Goal: Transaction & Acquisition: Subscribe to service/newsletter

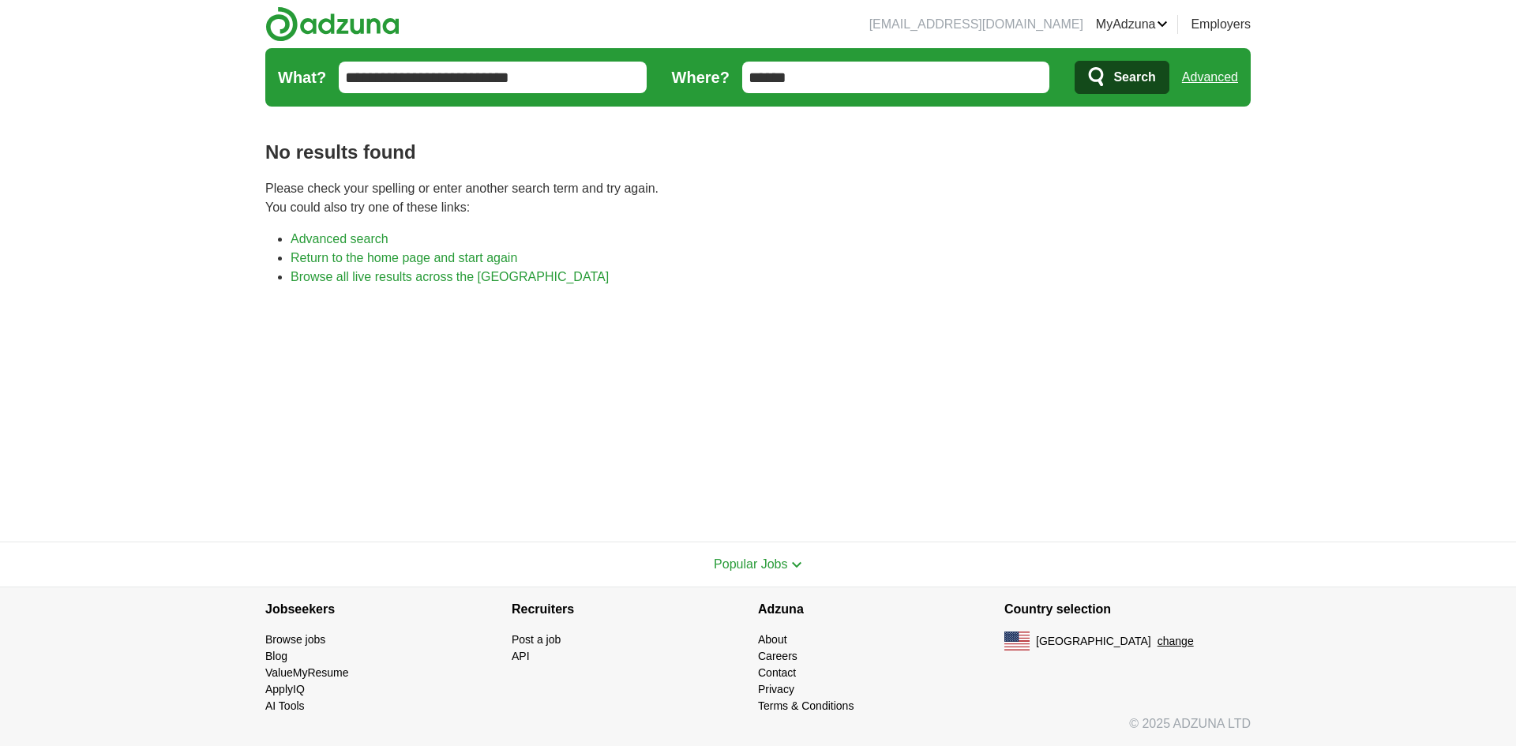
click at [832, 77] on input "******" at bounding box center [896, 78] width 308 height 32
type input "*"
click at [1112, 66] on button "Search" at bounding box center [1122, 77] width 94 height 33
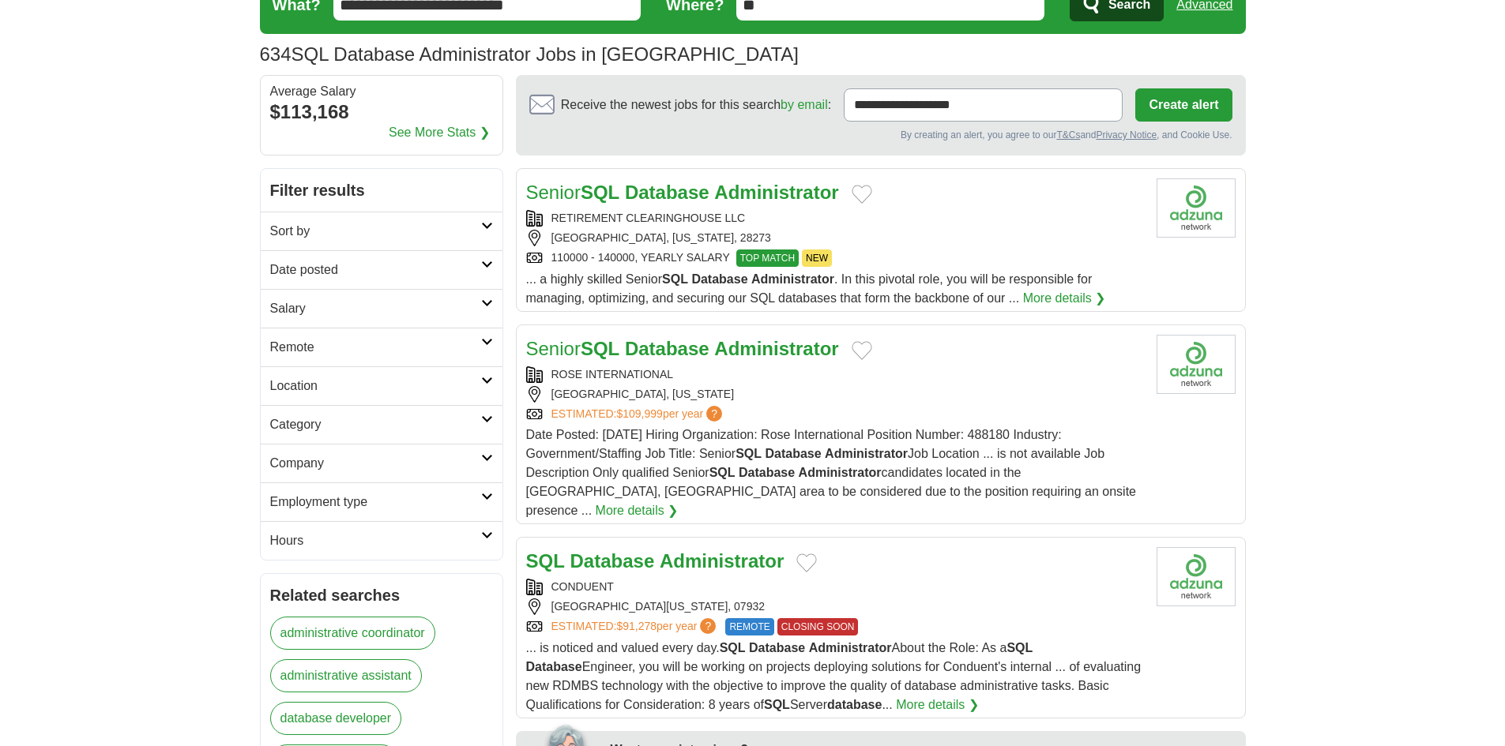
scroll to position [79, 0]
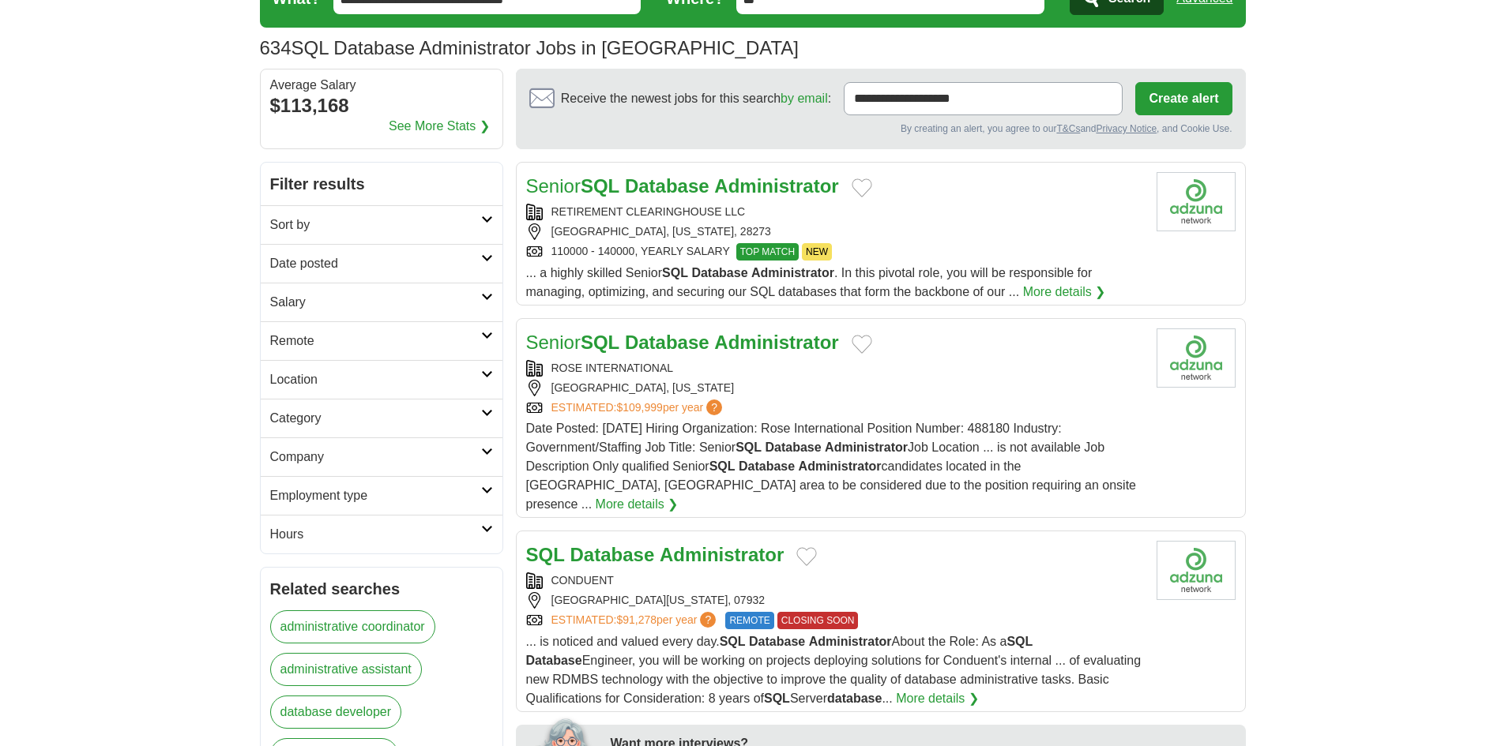
click at [702, 211] on div "RETIREMENT CLEARINGHOUSE LLC" at bounding box center [835, 212] width 618 height 17
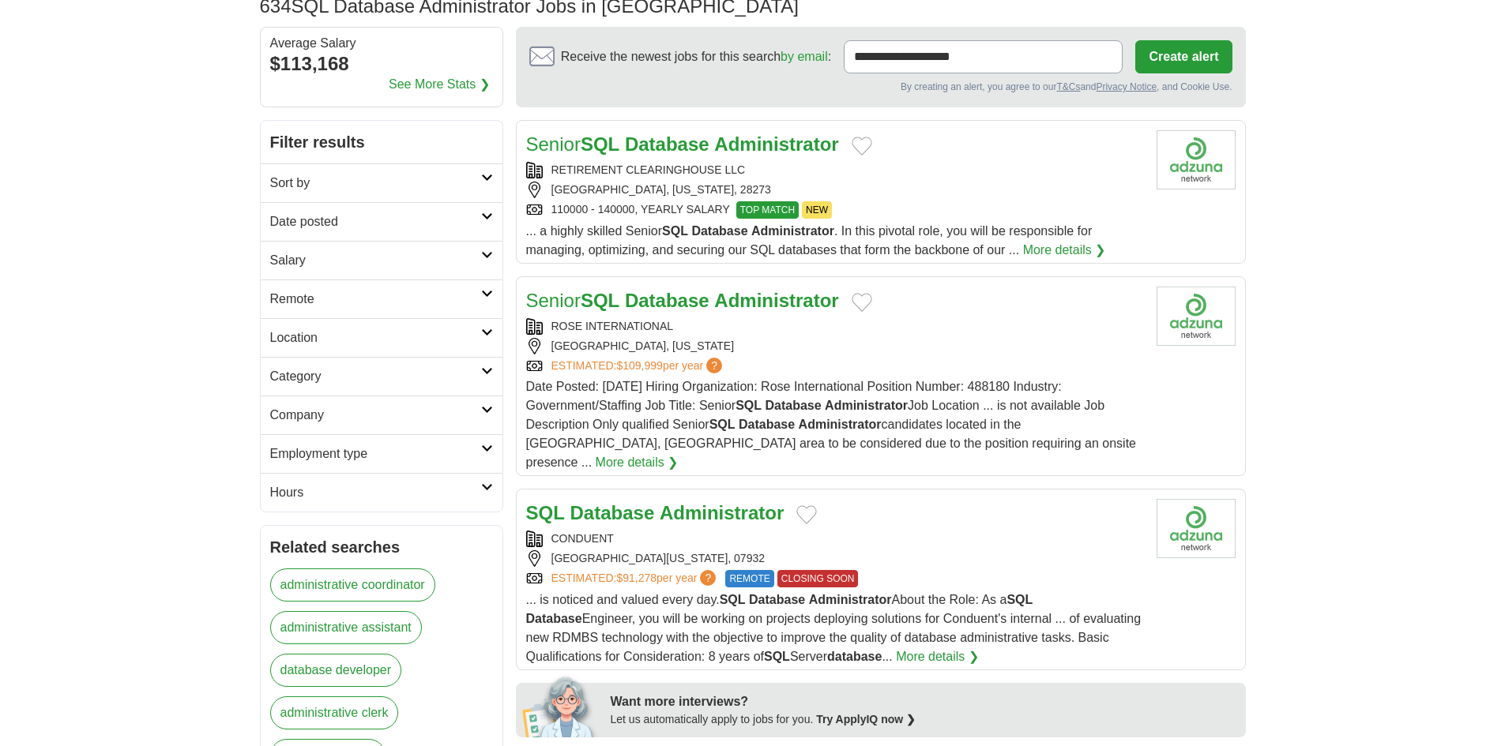
scroll to position [132, 0]
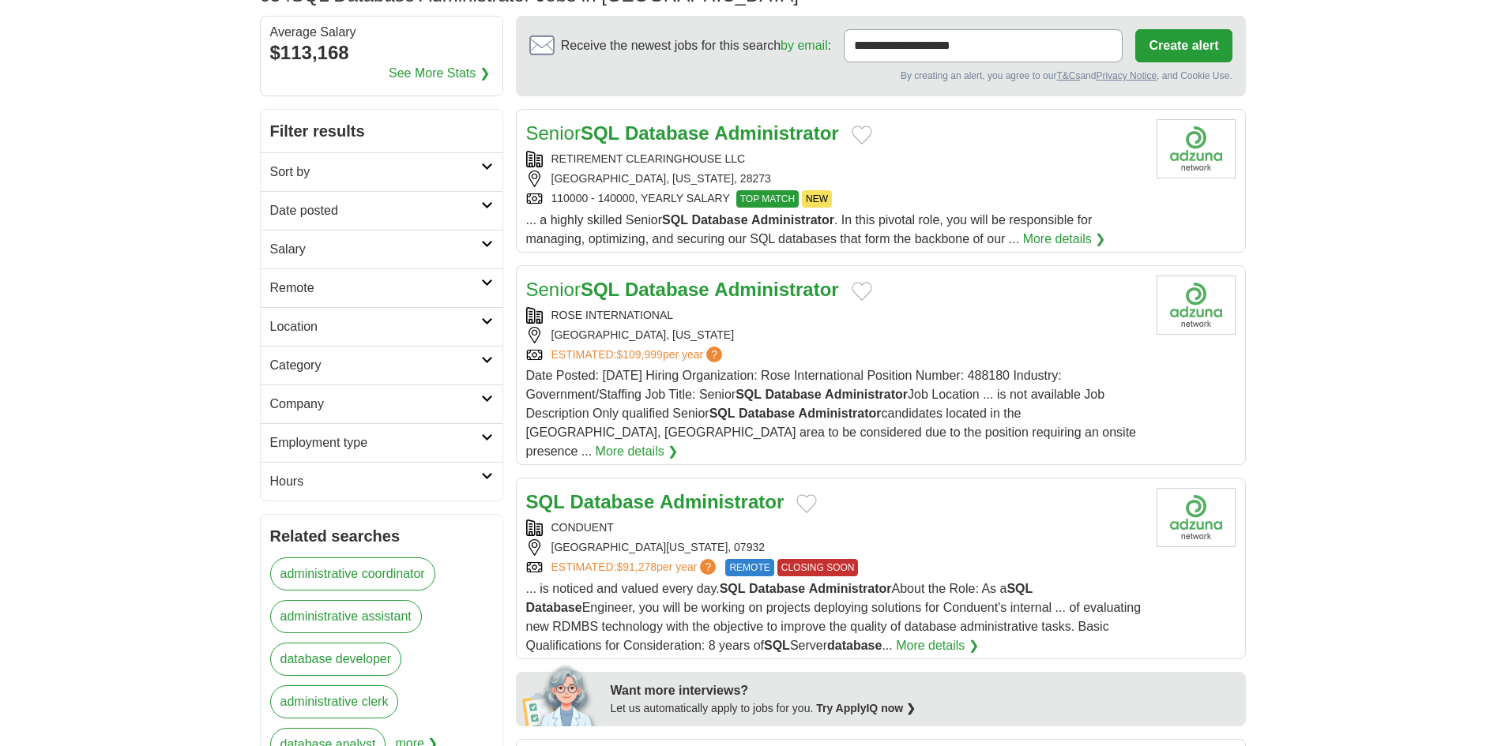
click at [870, 341] on div "LITTLE ROCK, ARKANSAS" at bounding box center [835, 335] width 618 height 17
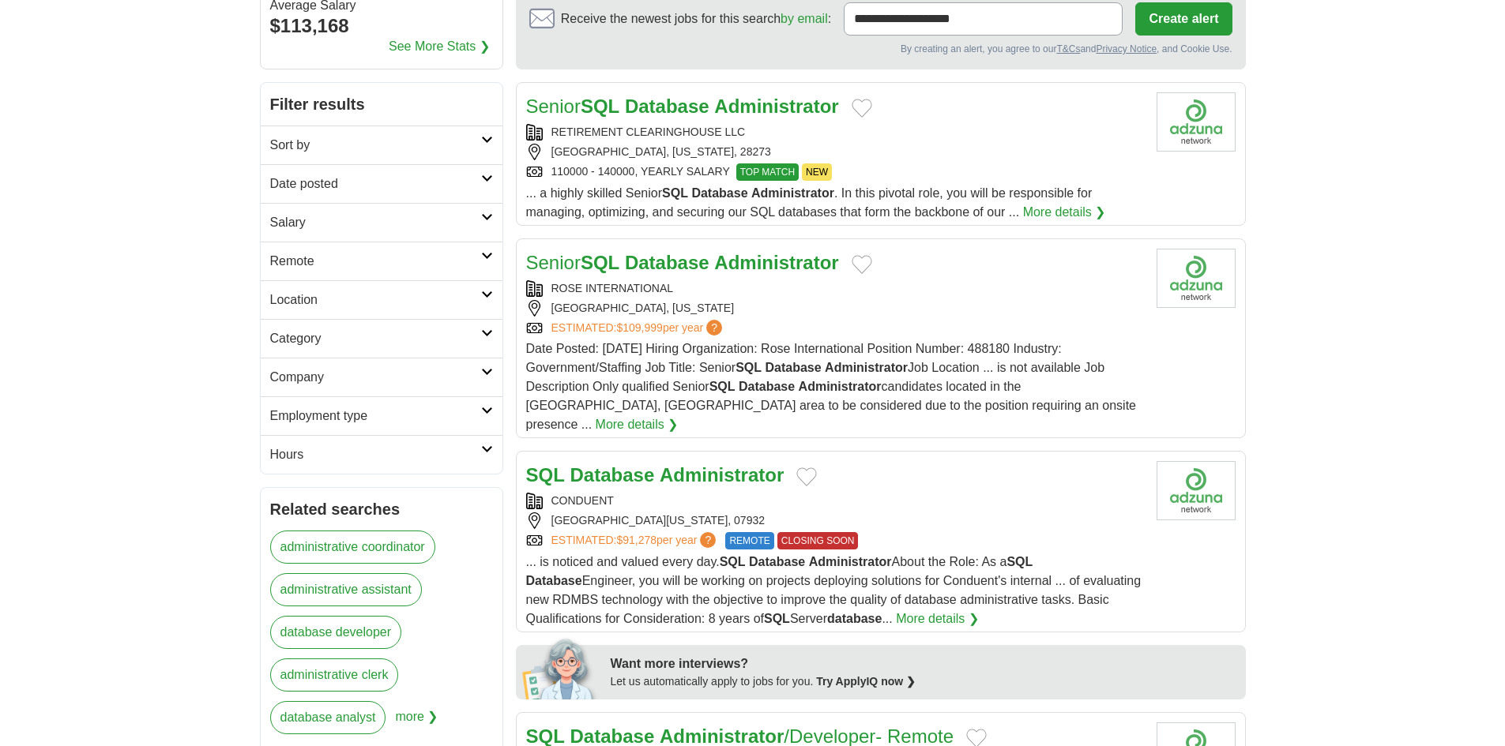
scroll to position [237, 0]
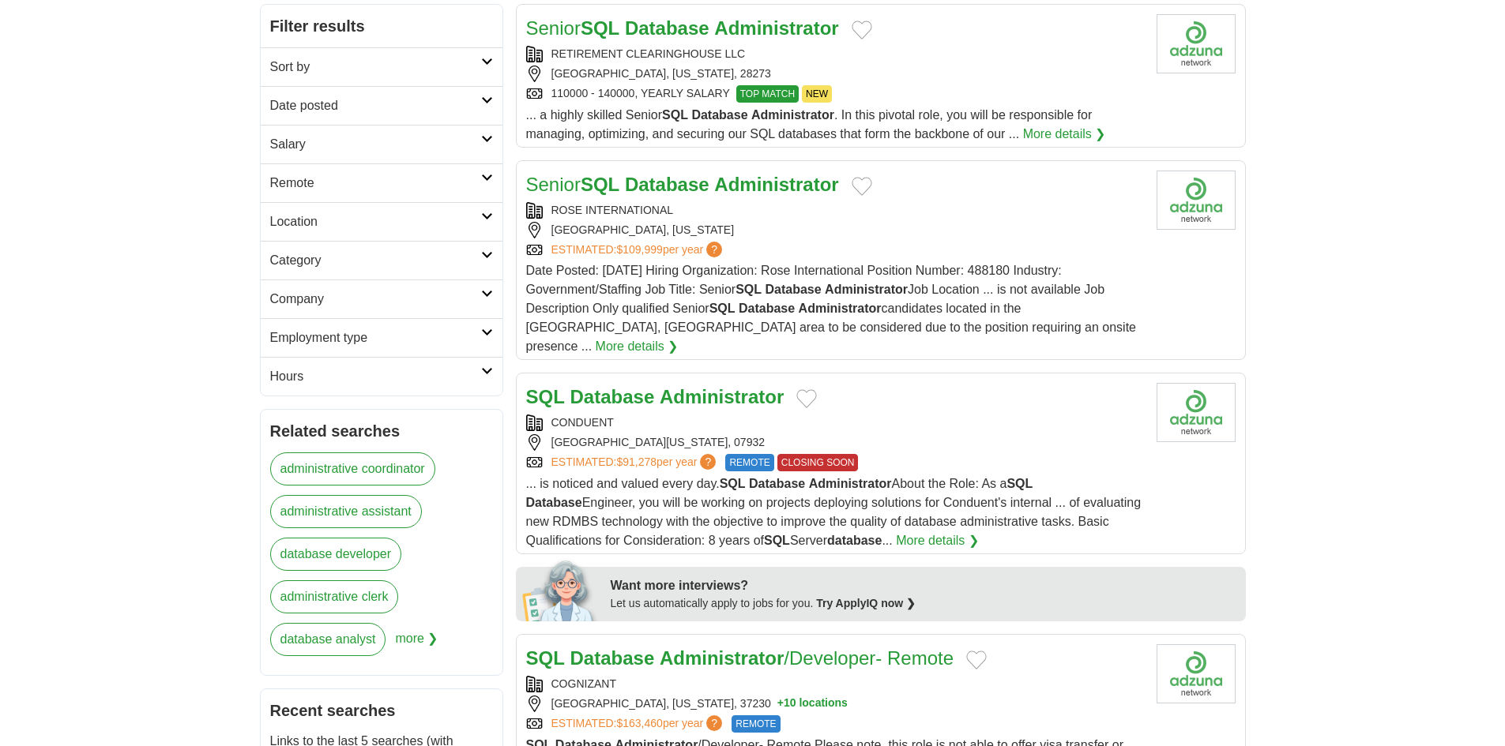
click at [672, 434] on div "FLORHAM PARK, NEW JERSEY, 07932" at bounding box center [835, 442] width 618 height 17
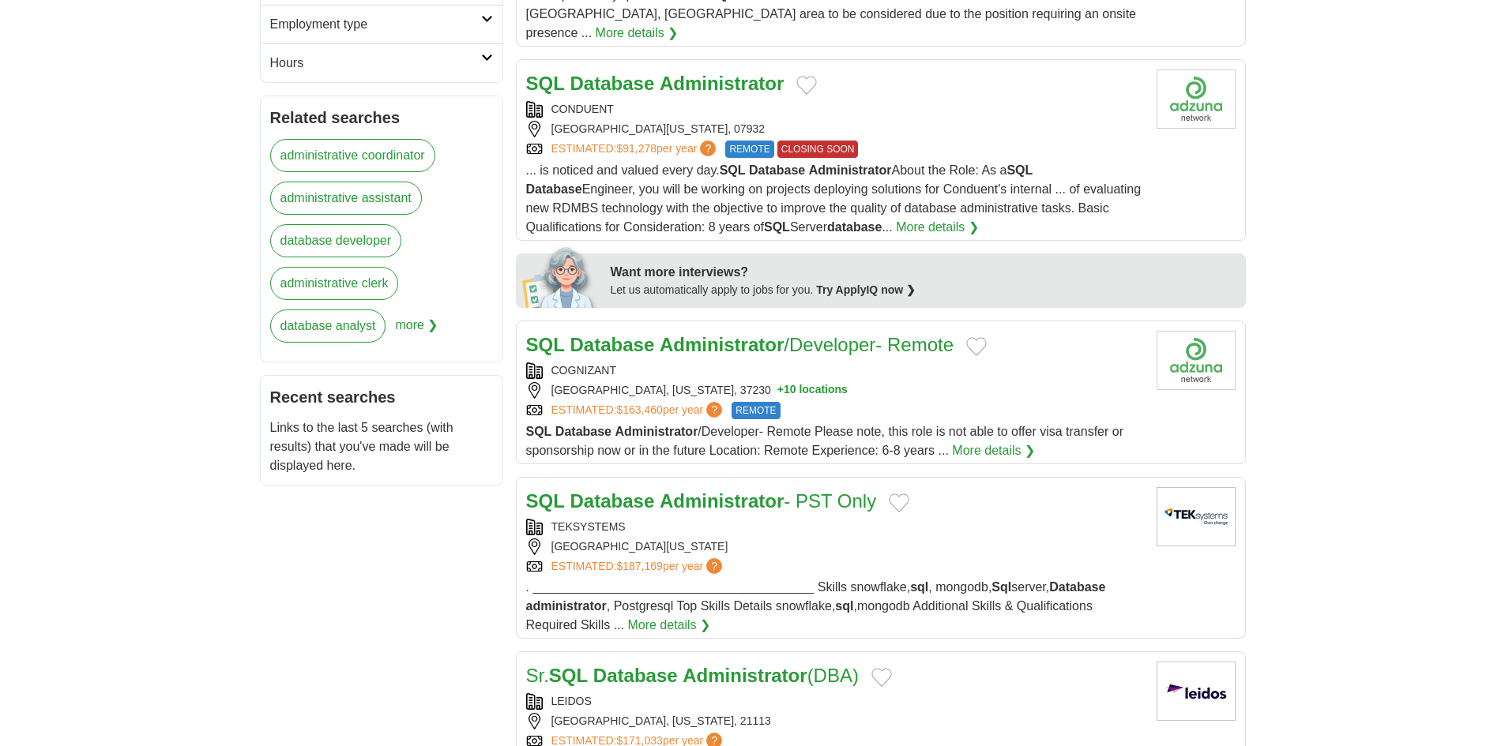
scroll to position [579, 0]
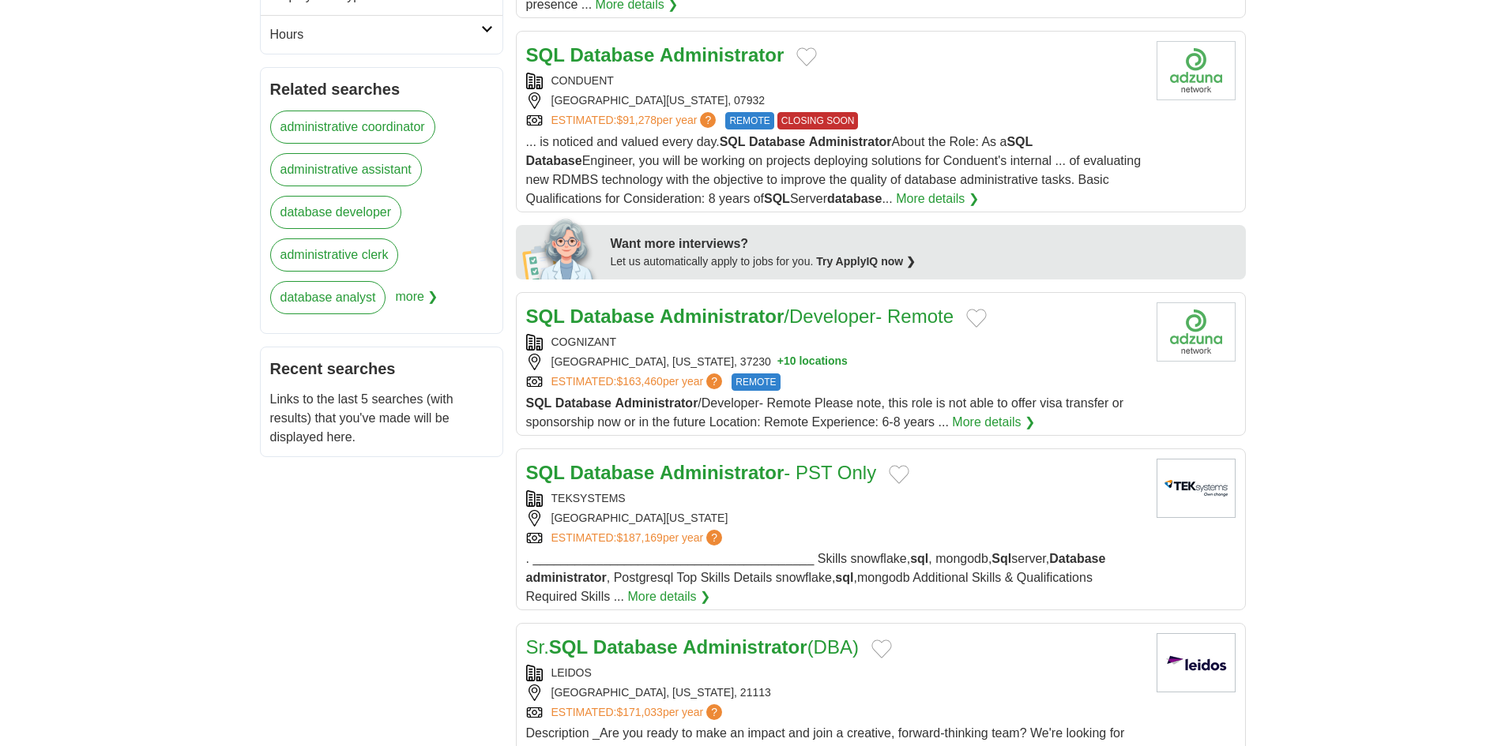
click at [856, 334] on div "COGNIZANT NASHVILLE, TENNESSEE, 37230 + 10 locations ESTIMATED: $163,460 per ye…" at bounding box center [835, 362] width 618 height 57
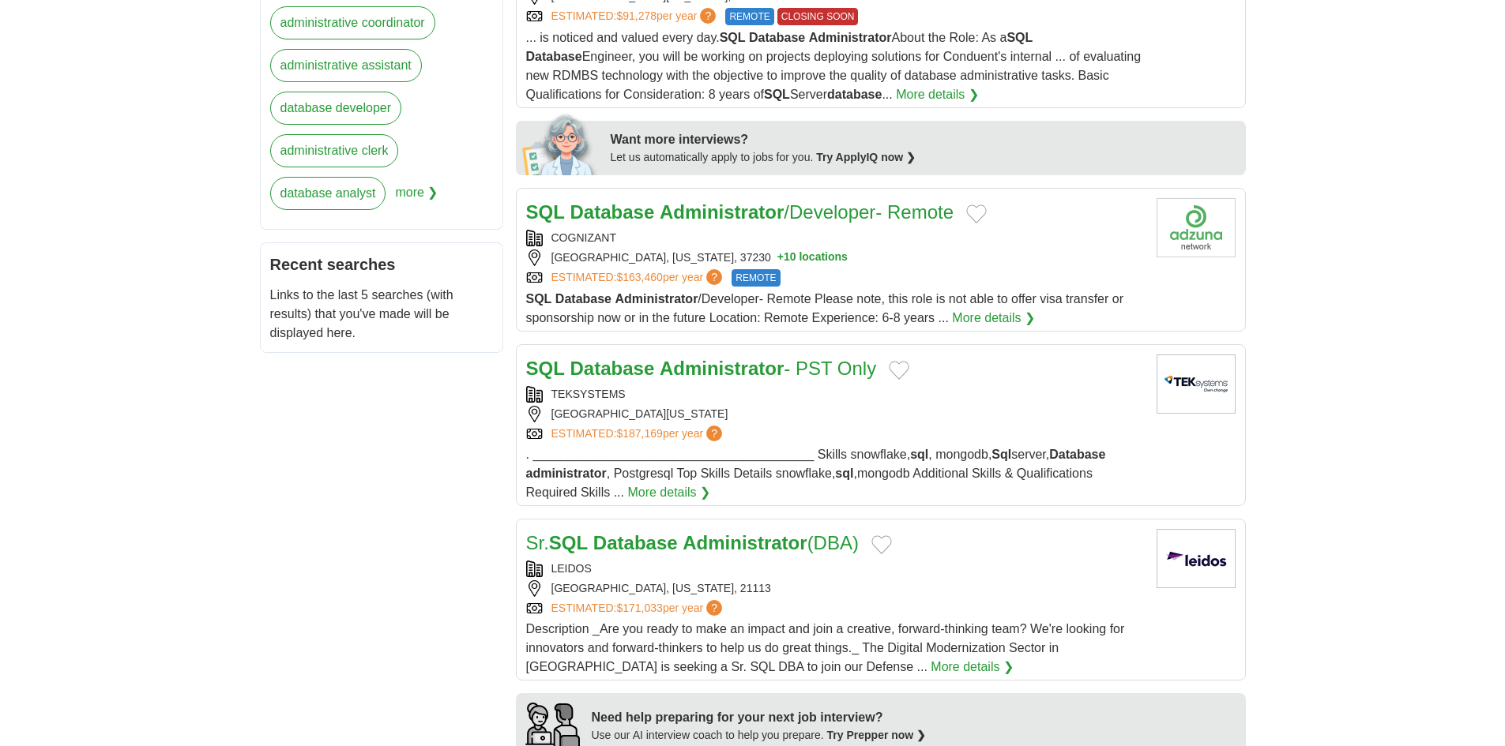
scroll to position [685, 0]
click at [897, 404] on div "ANAHEIM, CALIFORNIA, 92805" at bounding box center [835, 412] width 618 height 17
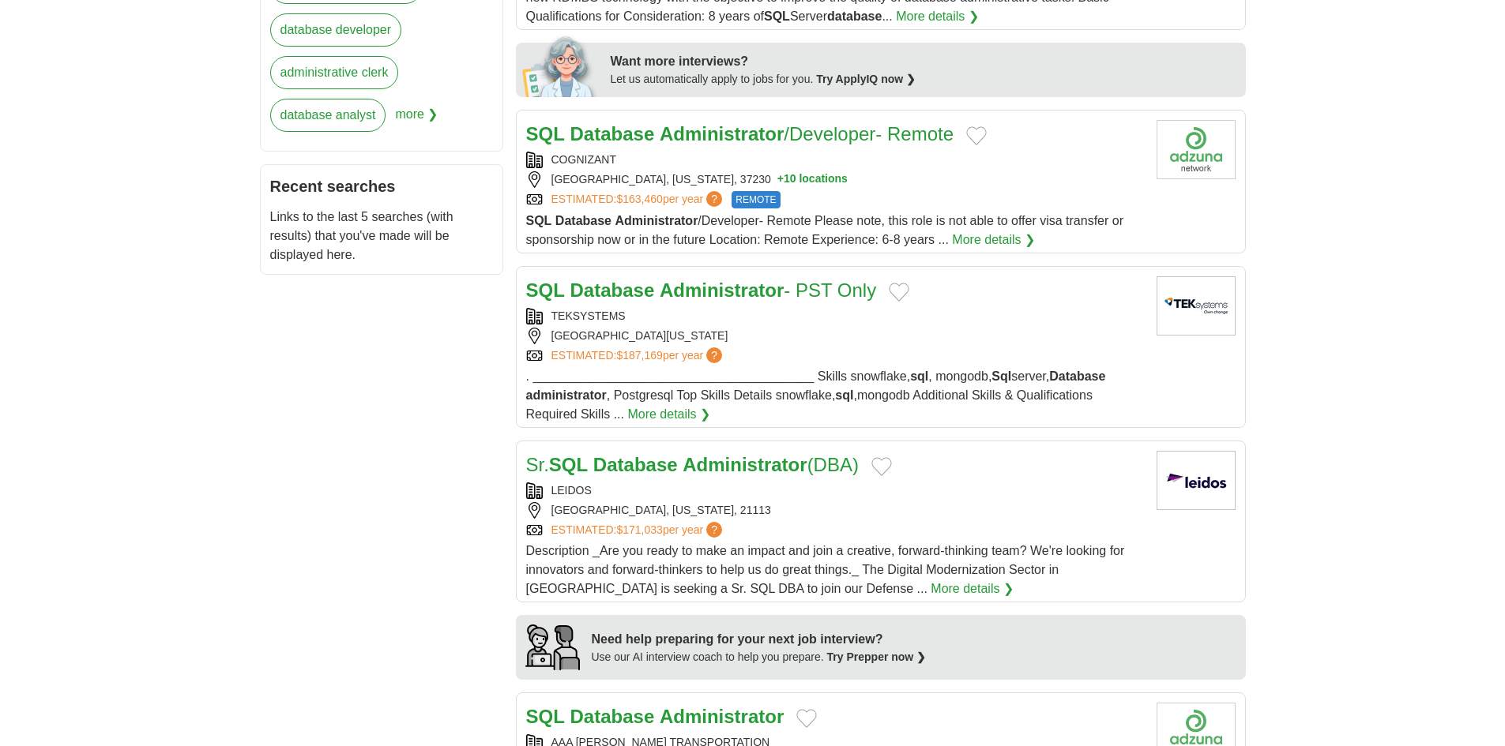
scroll to position [764, 0]
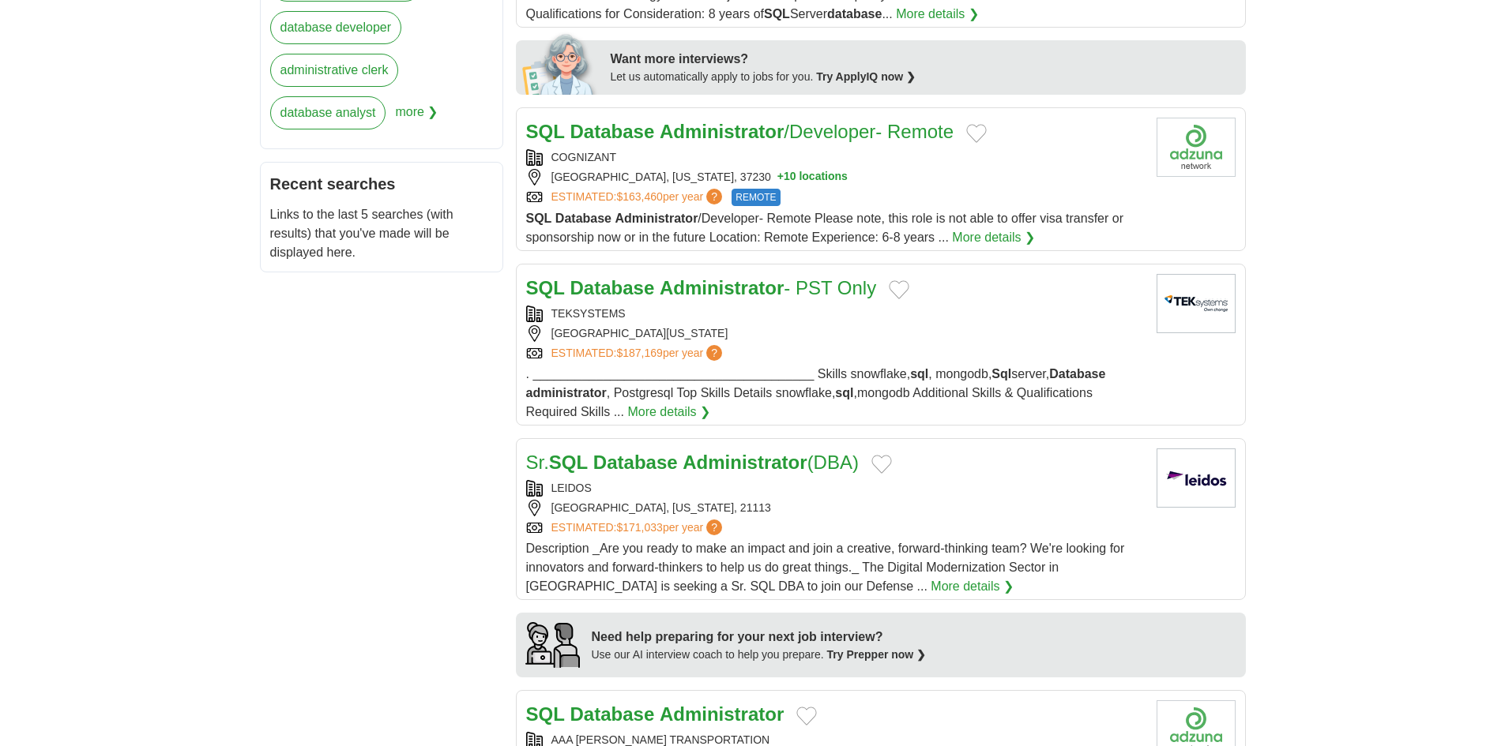
click at [900, 480] on div "LEIDOS ODENTON, MARYLAND, 21113 ESTIMATED: $171,033 per year ?" at bounding box center [835, 508] width 618 height 56
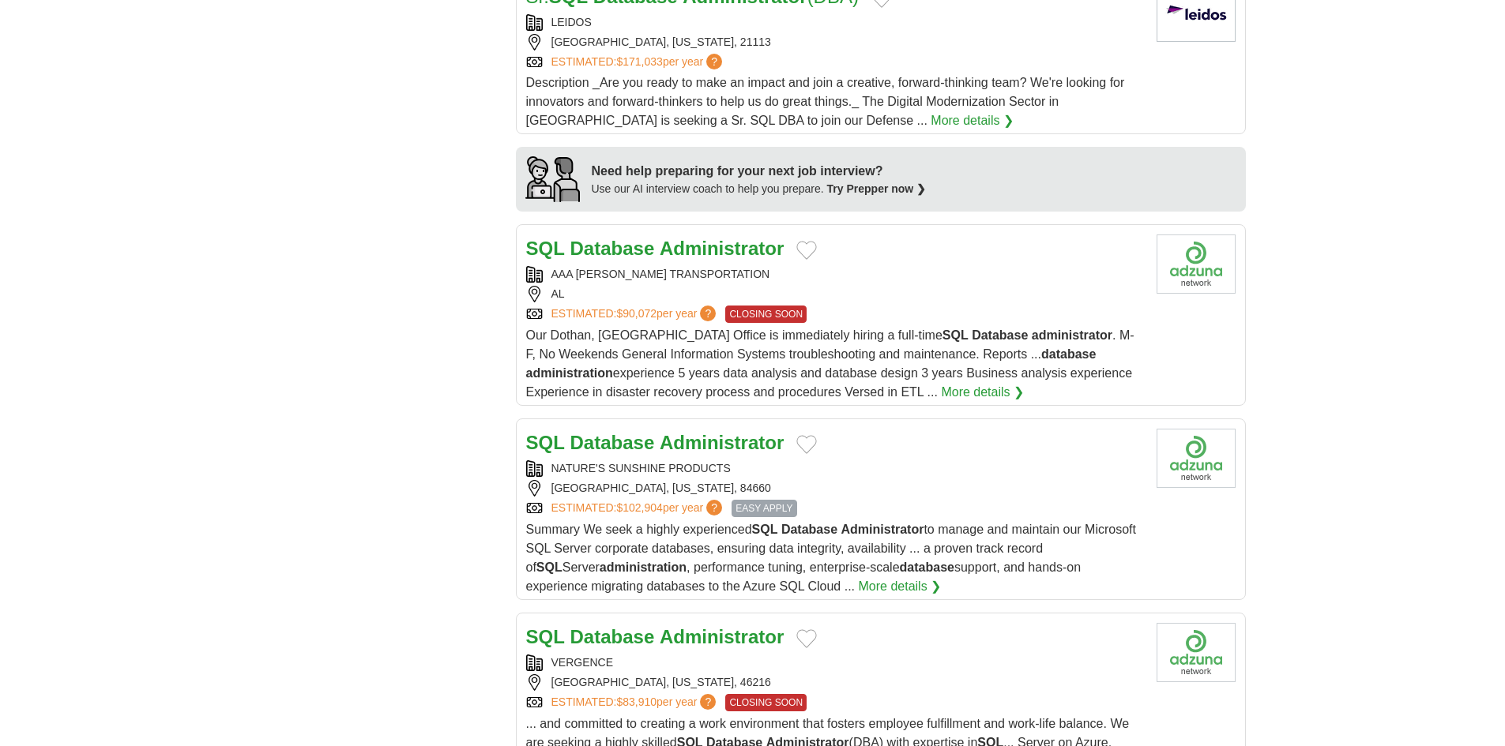
scroll to position [1238, 0]
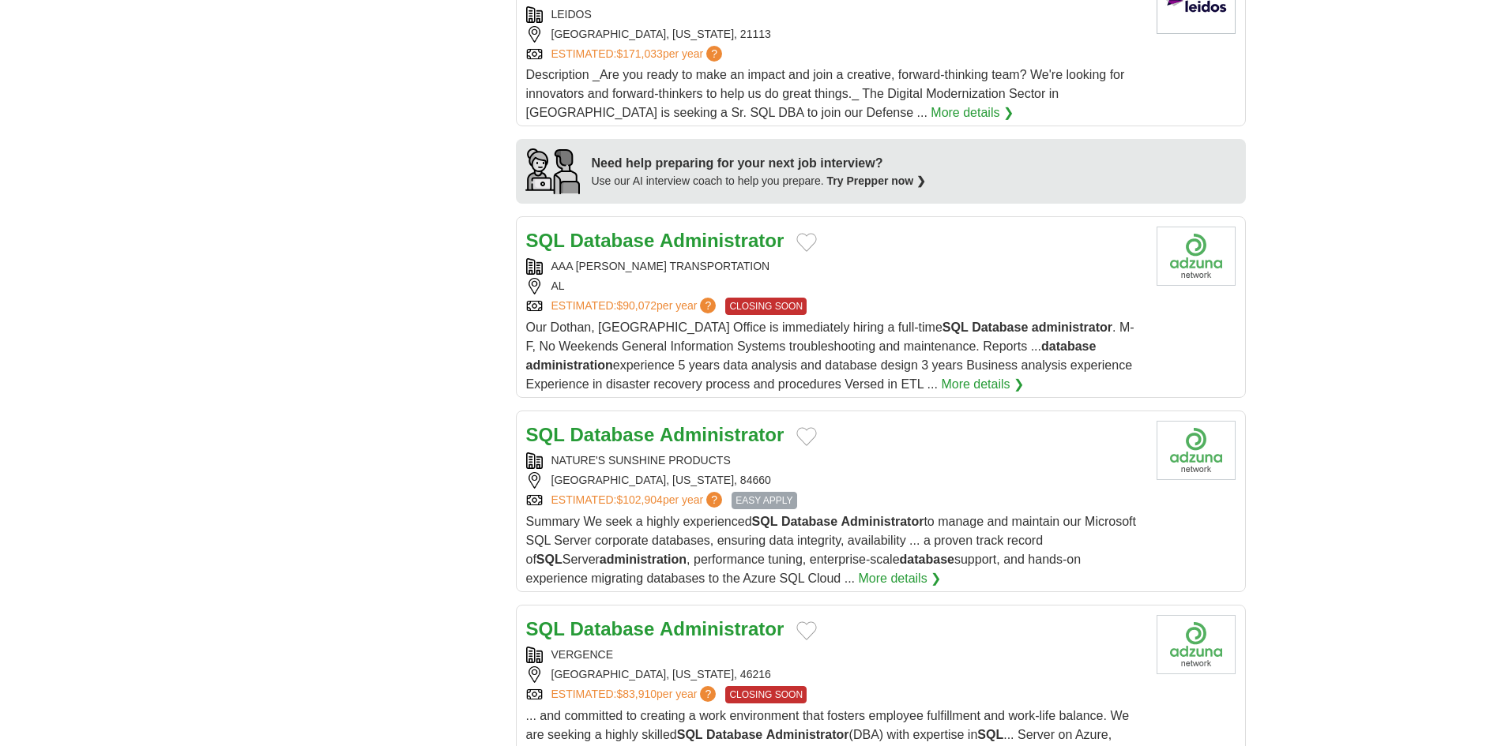
click at [953, 278] on div "AL" at bounding box center [835, 286] width 618 height 17
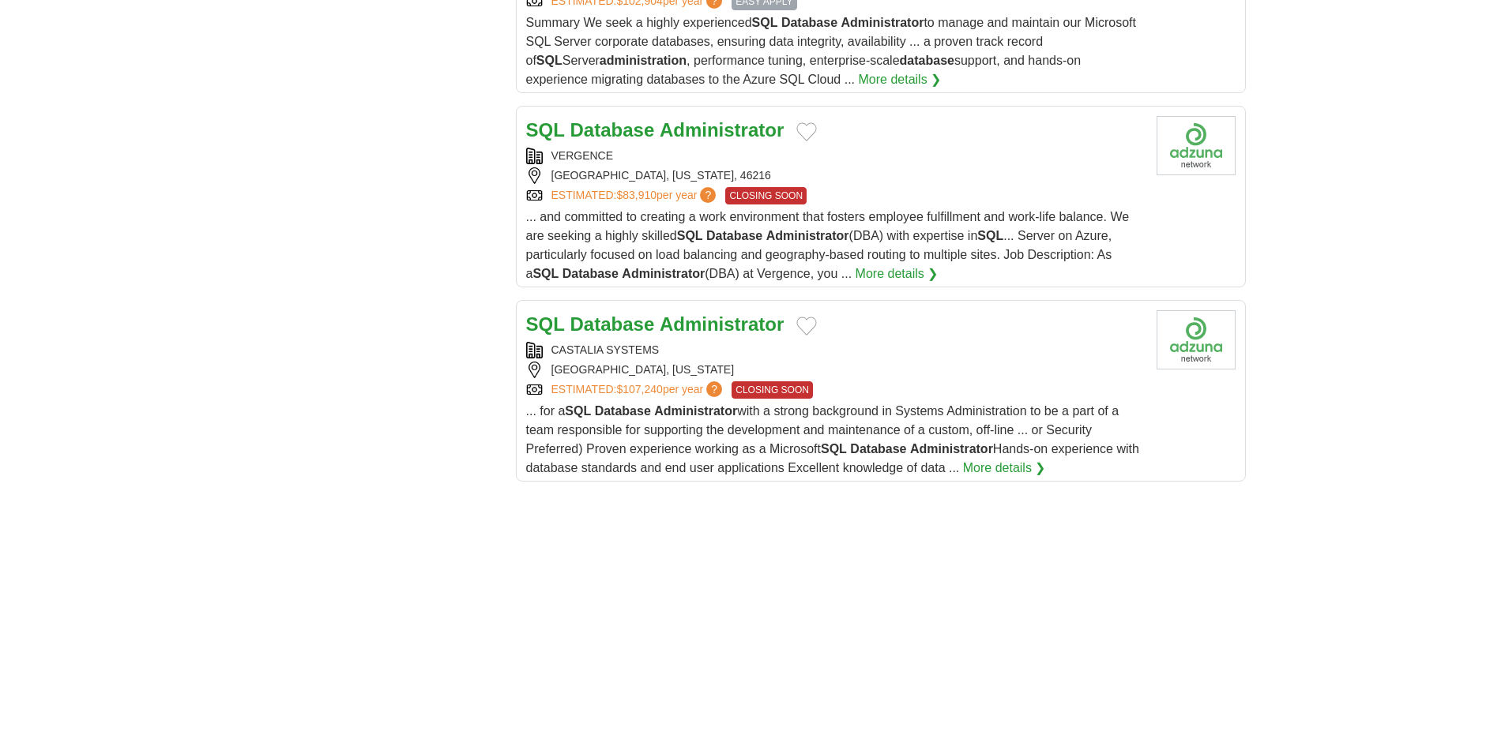
scroll to position [1738, 0]
click at [896, 361] on div "LARGO, FLORIDA" at bounding box center [835, 369] width 618 height 17
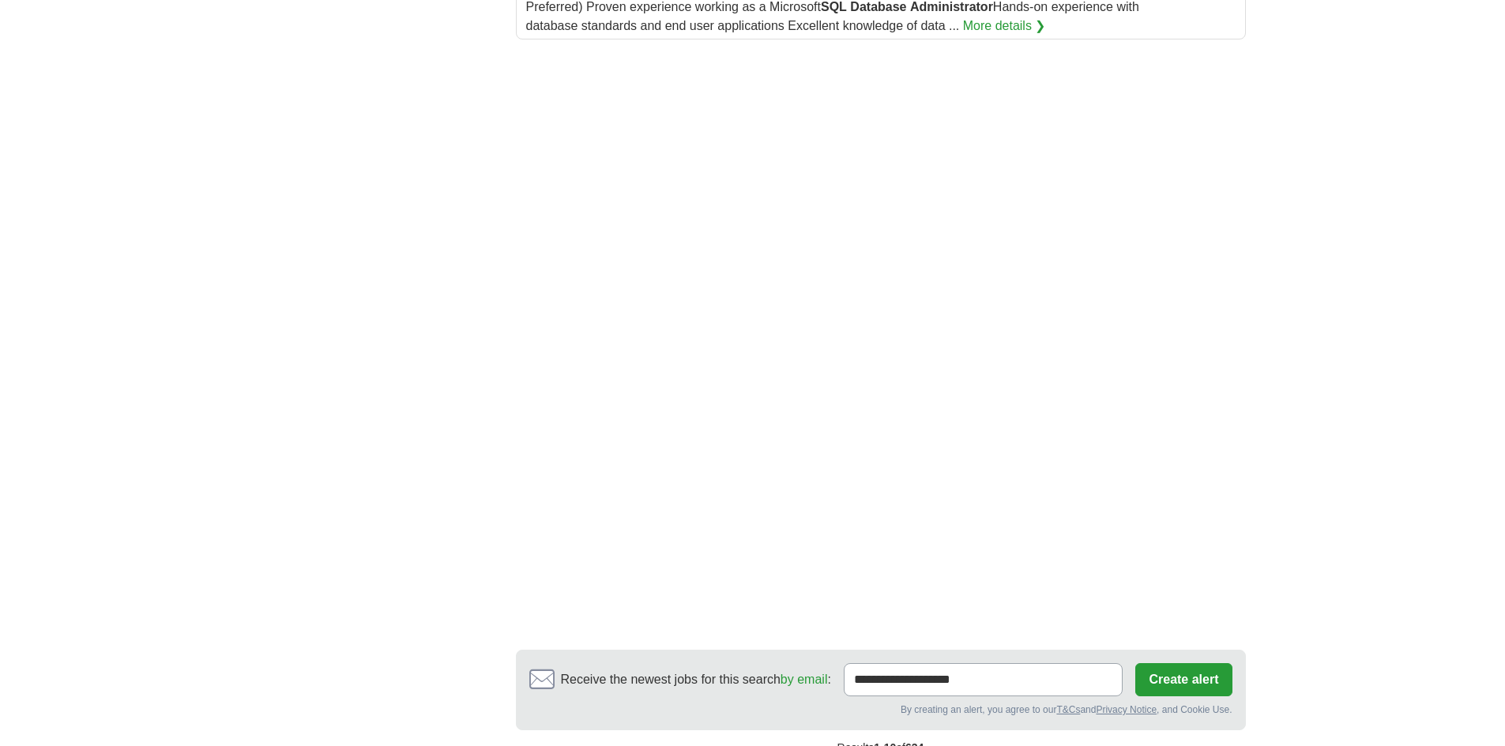
scroll to position [2185, 0]
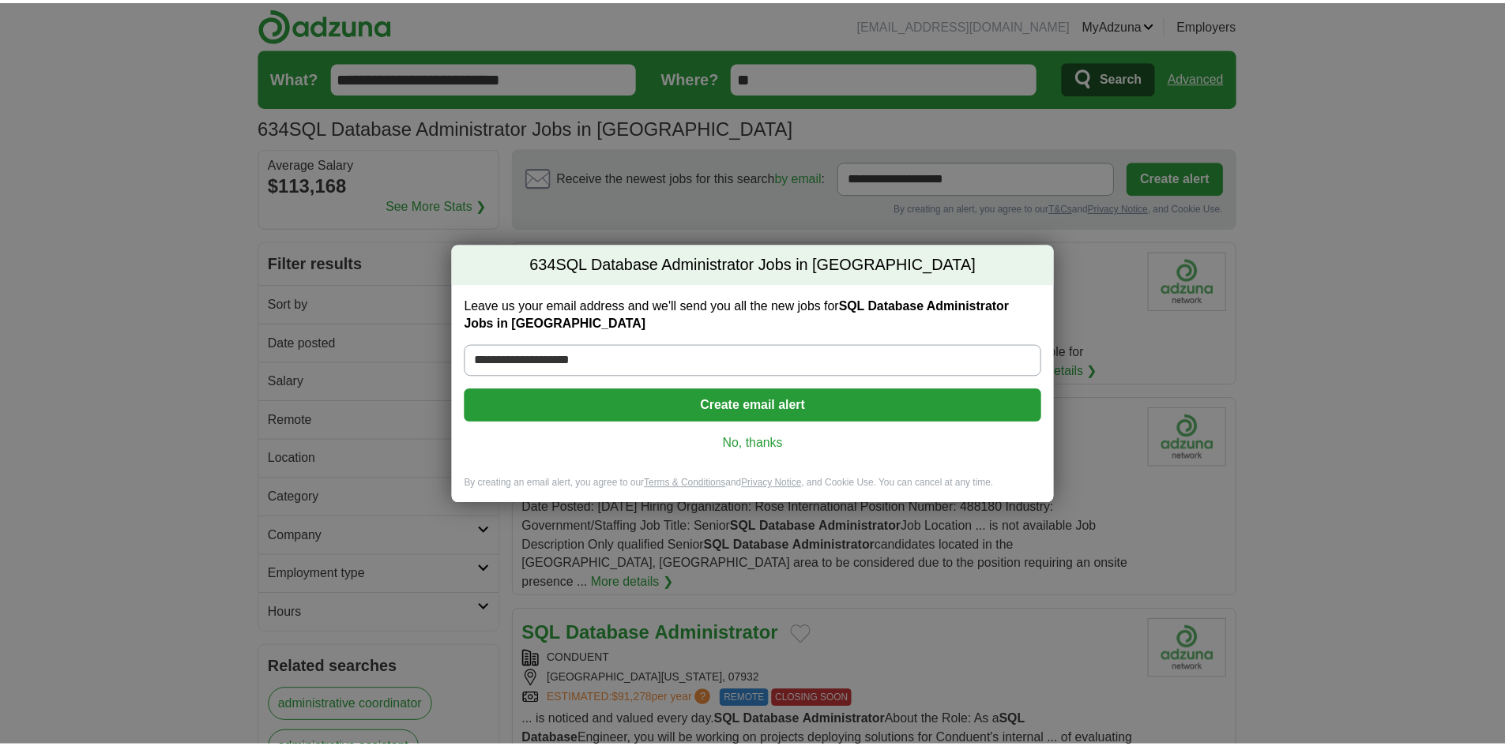
scroll to position [1946, 0]
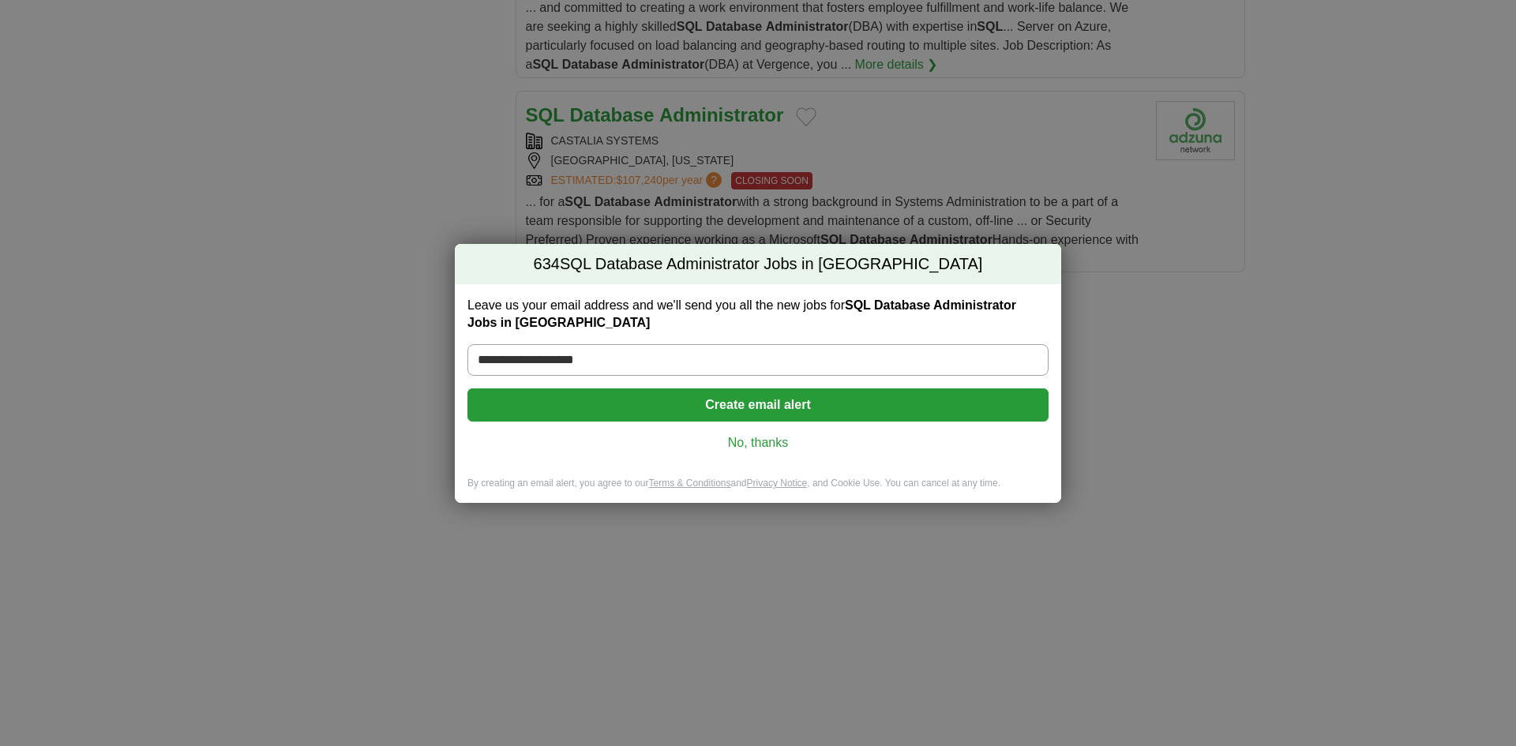
click at [772, 406] on button "Create email alert" at bounding box center [758, 405] width 581 height 33
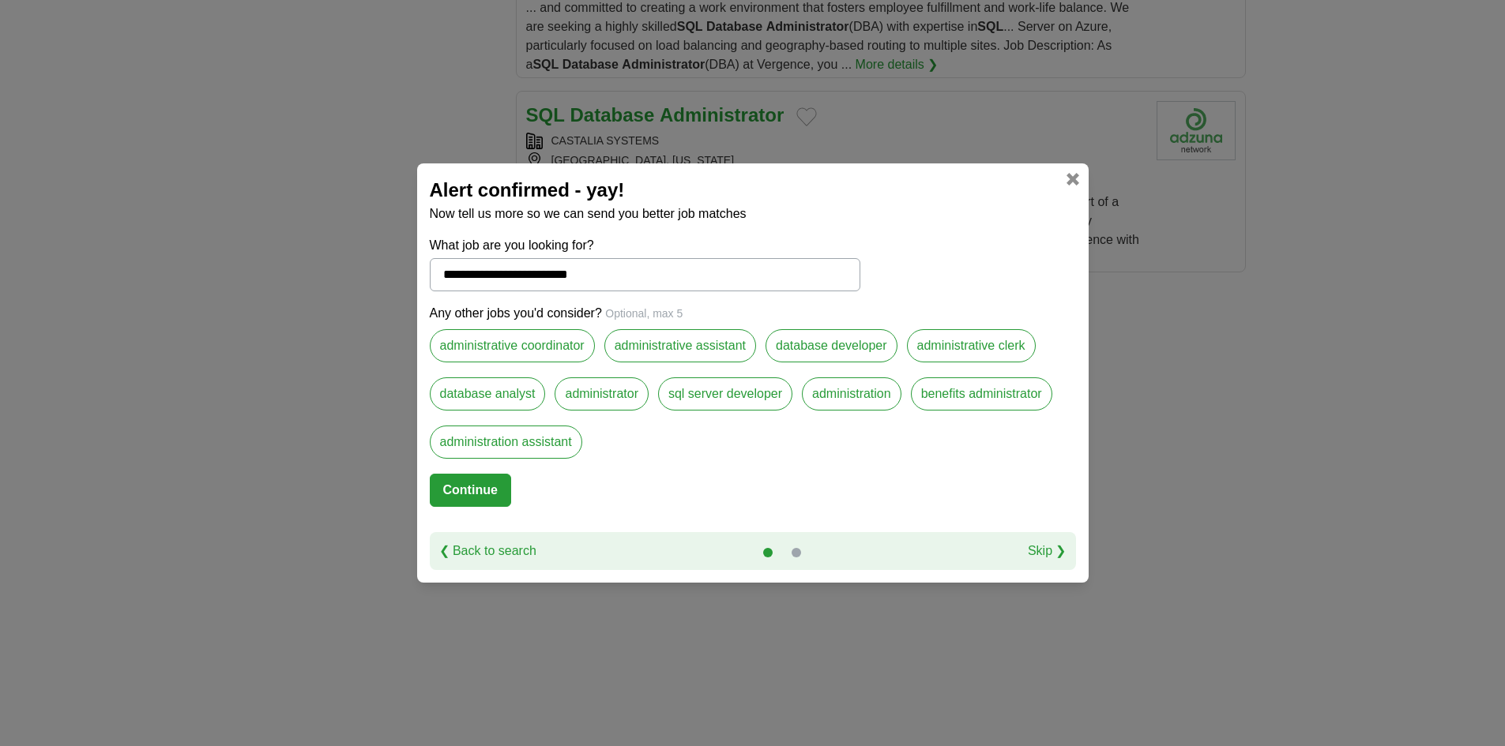
click at [468, 269] on input "**********" at bounding box center [645, 274] width 430 height 33
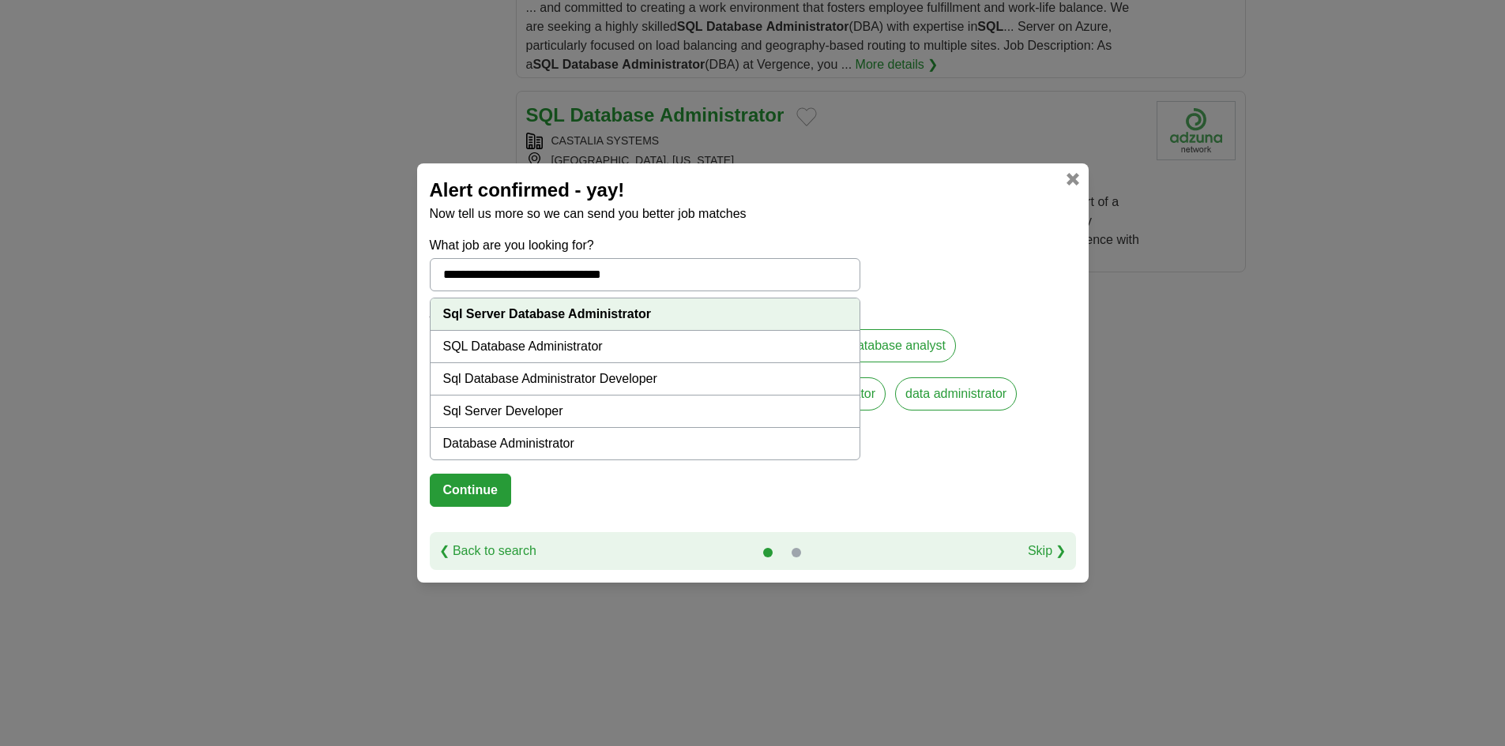
click at [626, 314] on strong "Sql Server Database Administrator" at bounding box center [547, 313] width 209 height 13
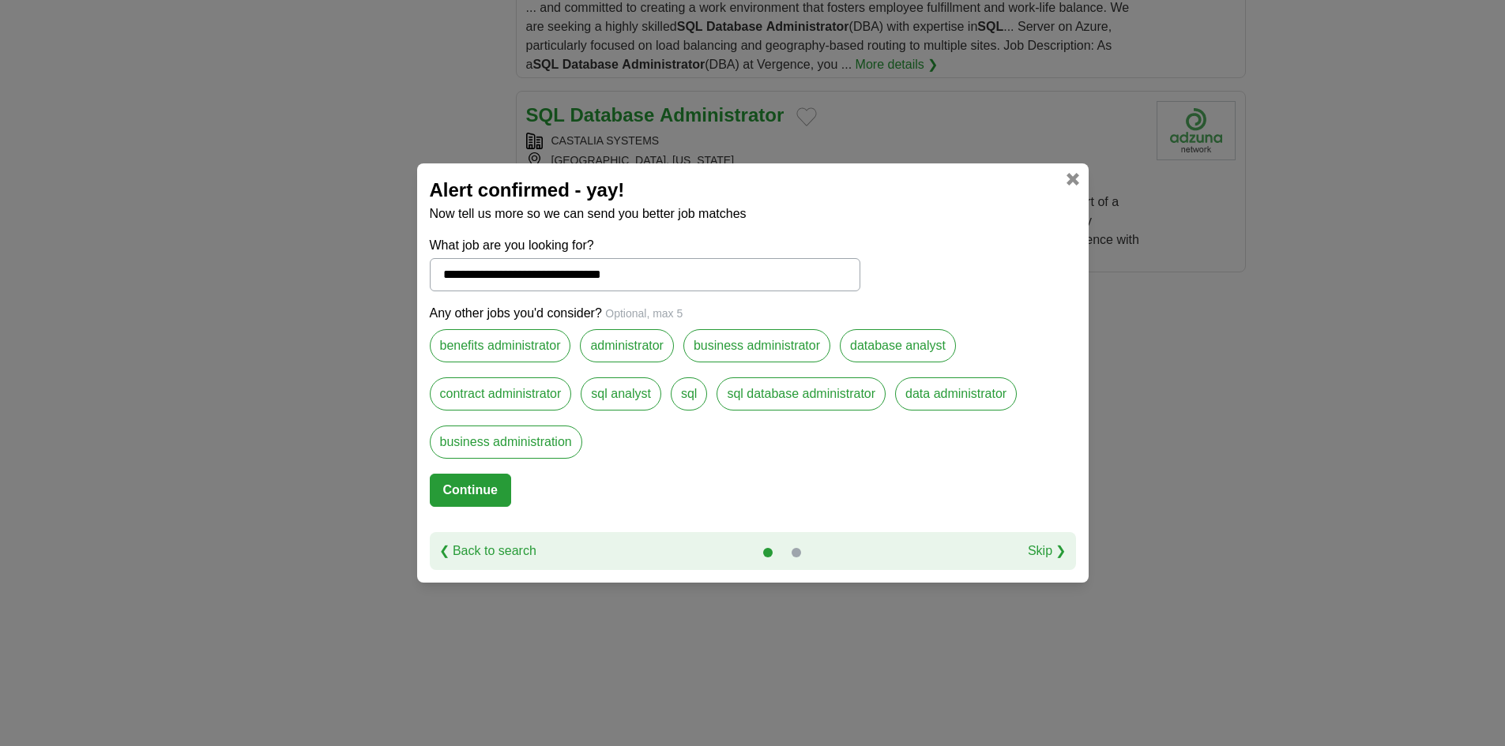
click at [688, 279] on input "**********" at bounding box center [645, 274] width 430 height 33
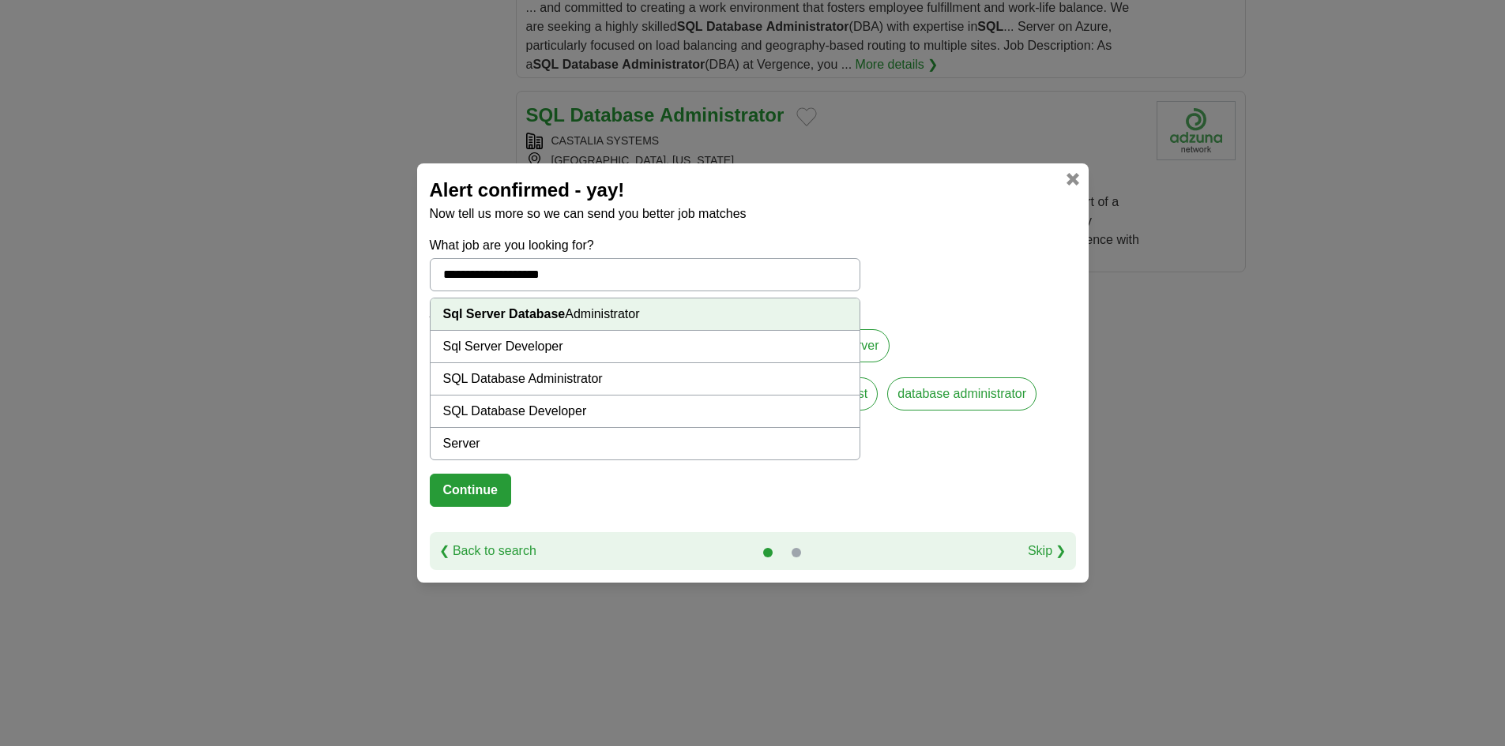
click at [621, 378] on li "SQL Database Administrator" at bounding box center [644, 379] width 429 height 32
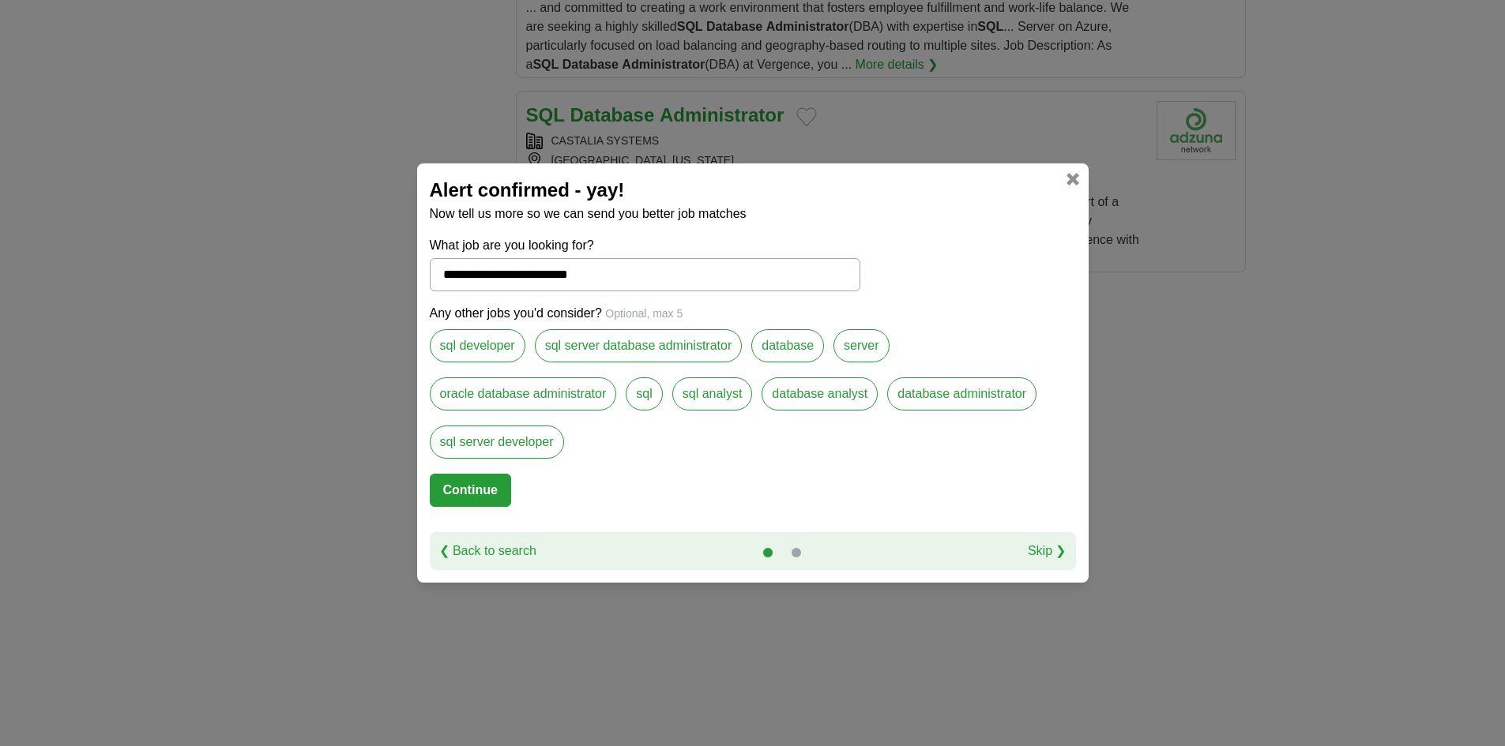
click at [620, 274] on input "**********" at bounding box center [645, 274] width 430 height 33
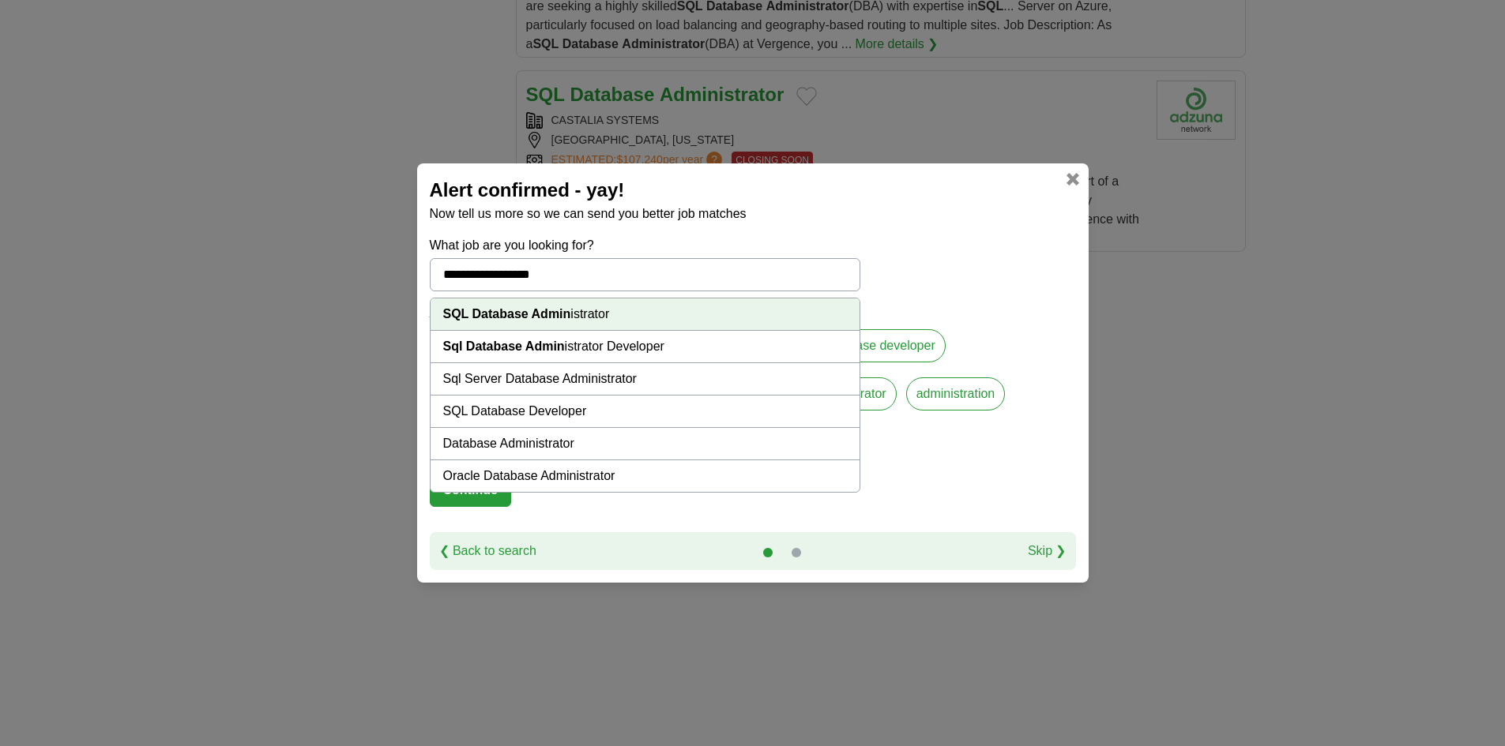
scroll to position [1972, 0]
click at [650, 441] on li "Database Administrator" at bounding box center [644, 444] width 429 height 32
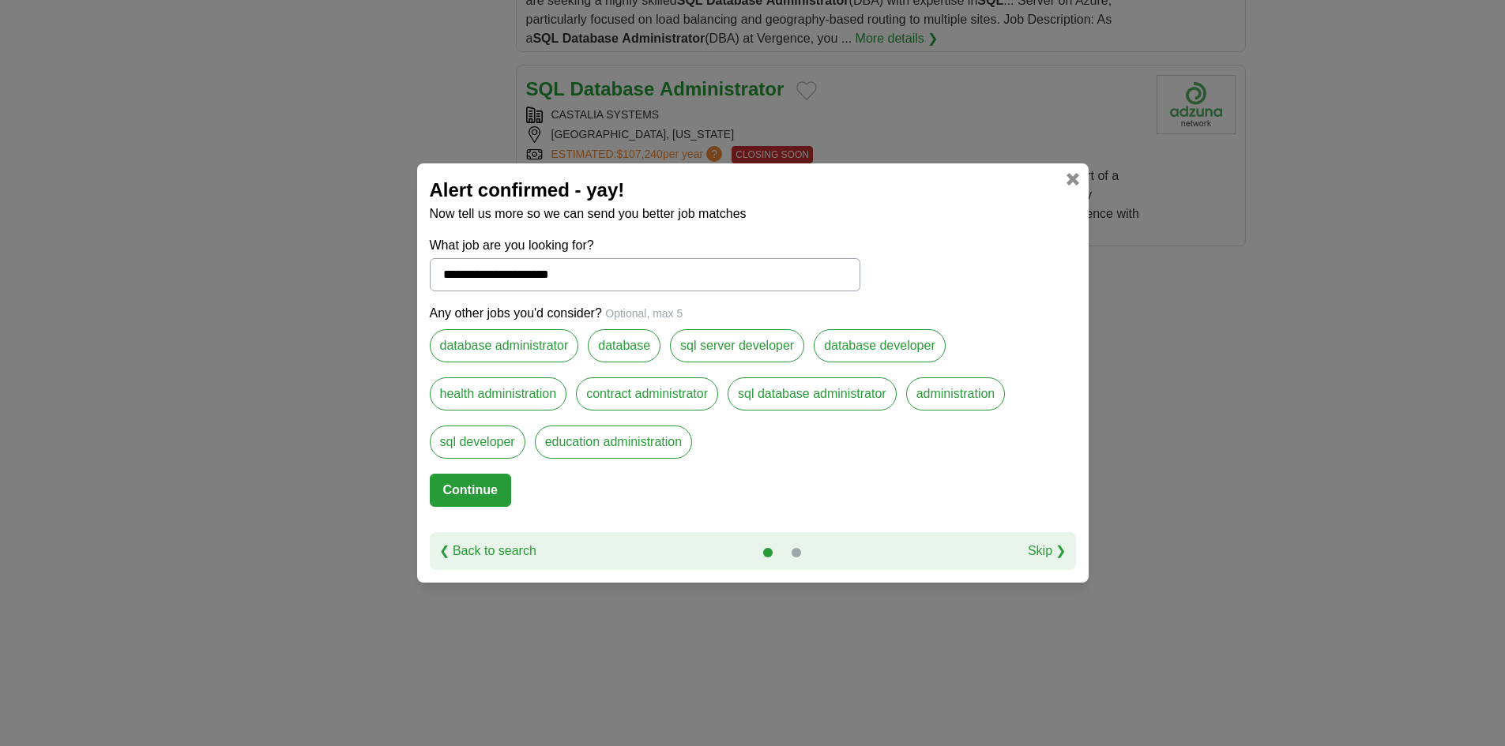
drag, startPoint x: 607, startPoint y: 269, endPoint x: 184, endPoint y: 256, distance: 422.7
click at [200, 264] on div "**********" at bounding box center [752, 373] width 1505 height 746
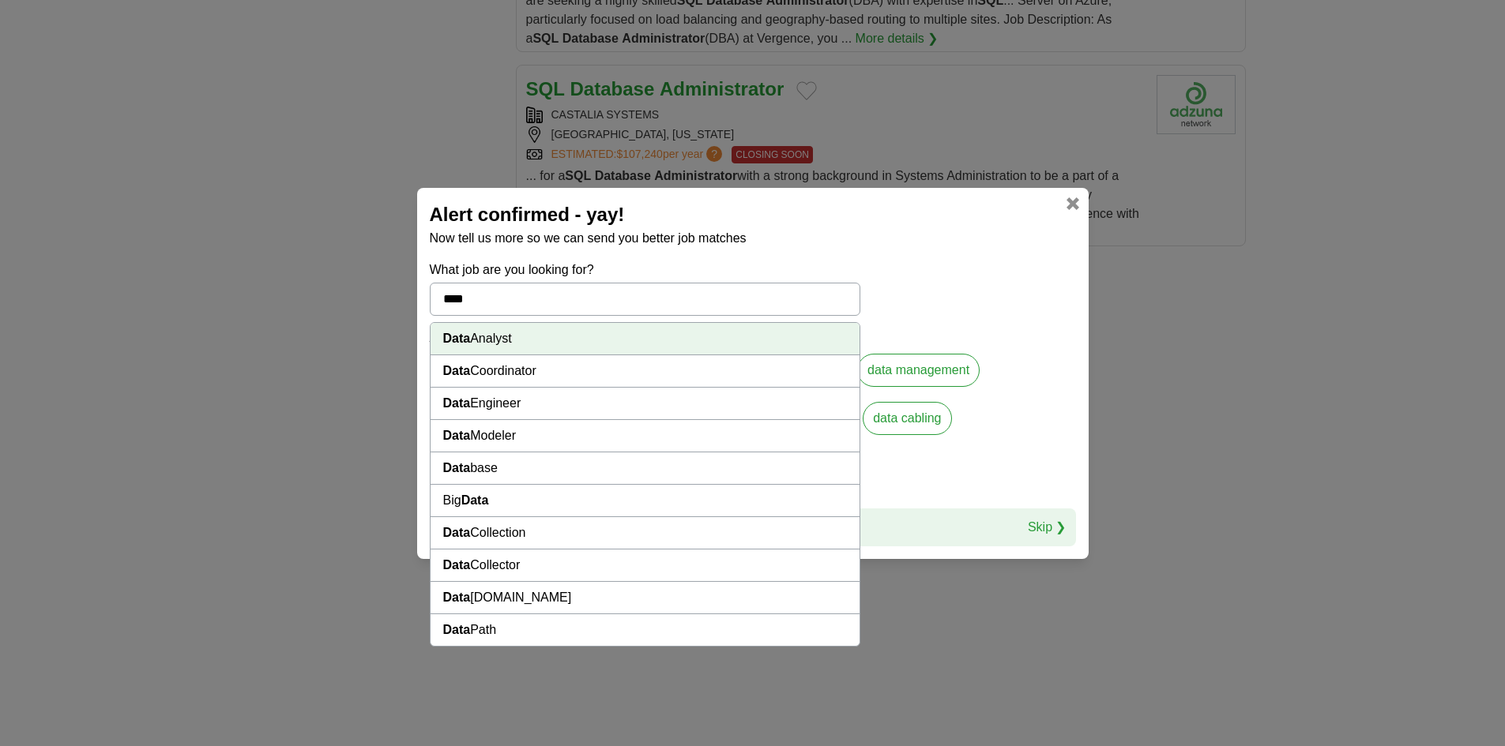
click at [543, 404] on li "Data Engineer" at bounding box center [644, 404] width 429 height 32
type input "**********"
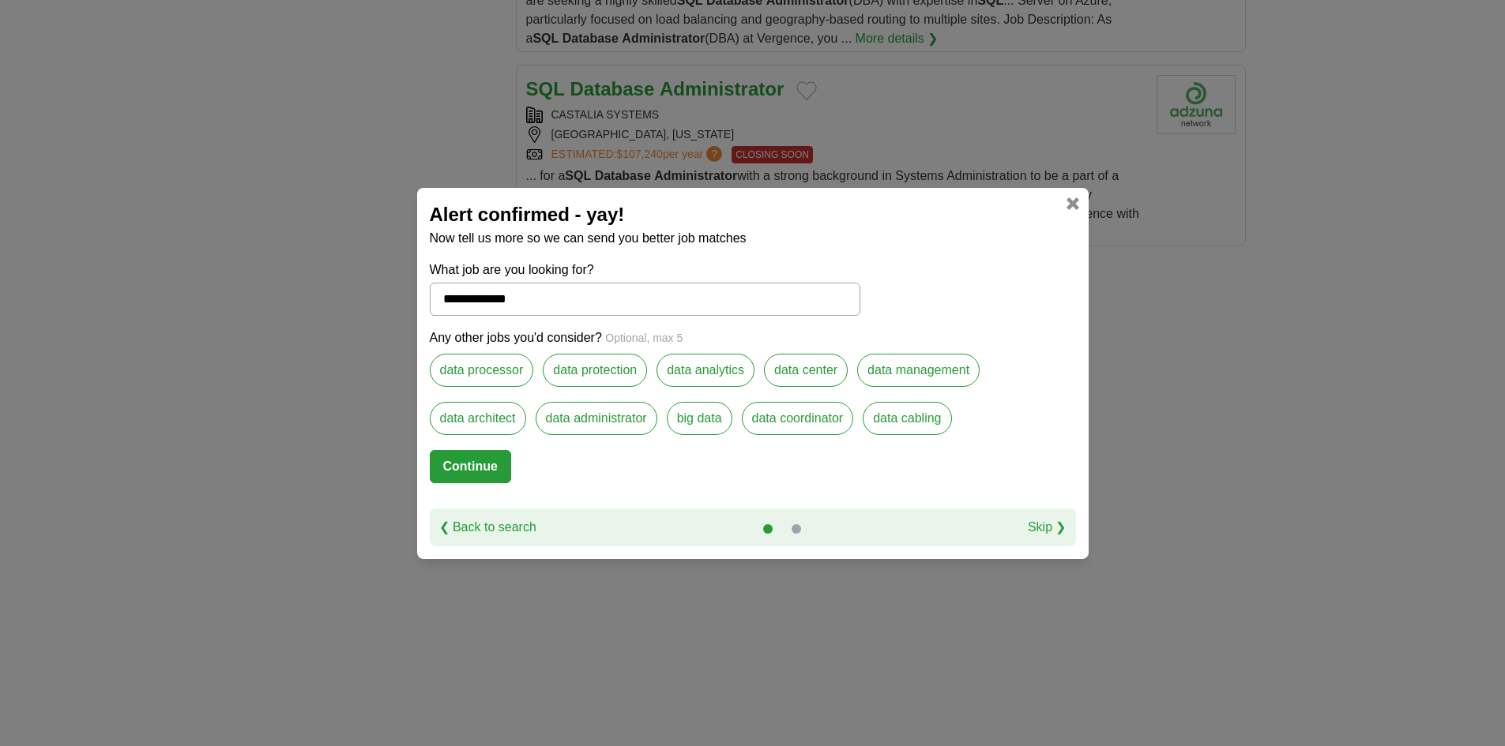
click at [500, 477] on button "Continue" at bounding box center [470, 466] width 81 height 33
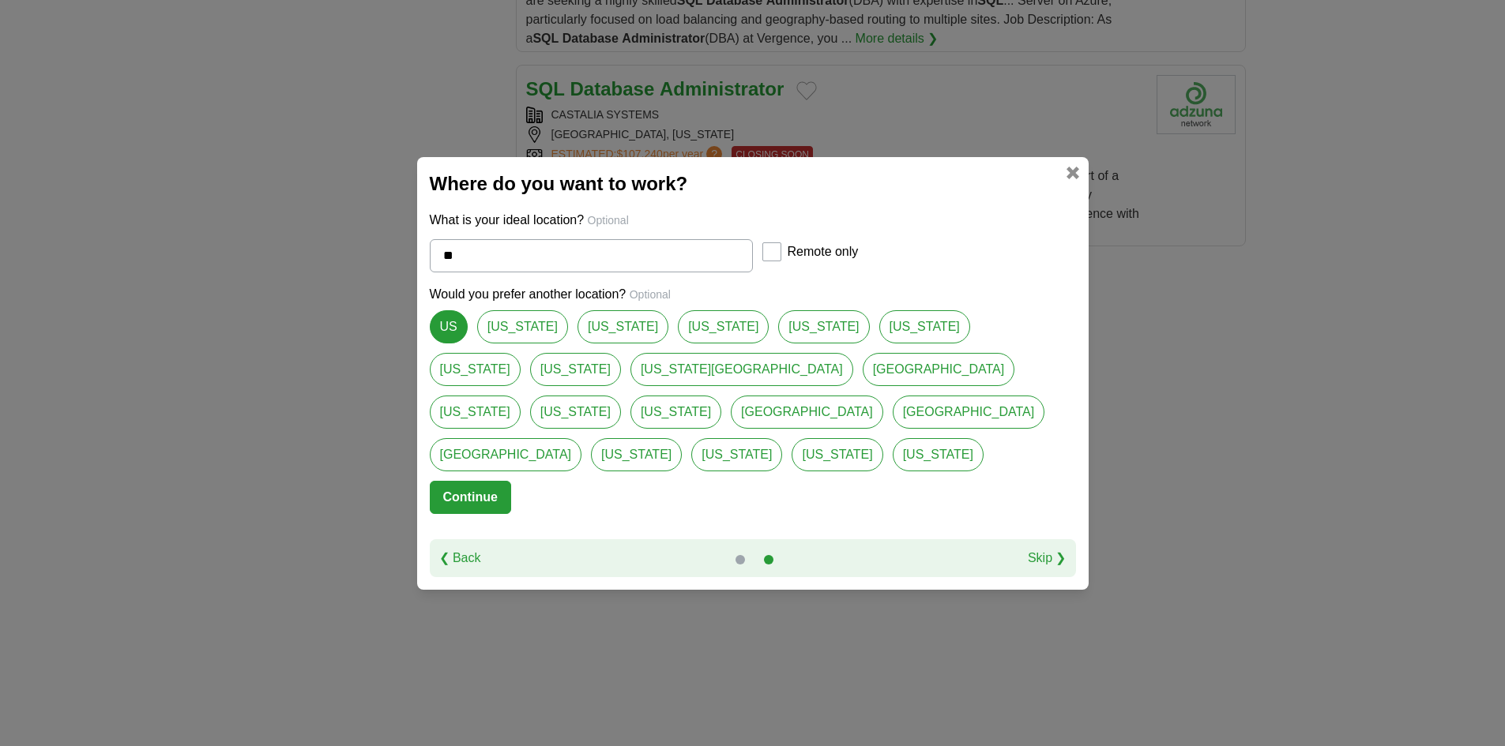
click at [593, 344] on link "Texas" at bounding box center [622, 326] width 91 height 33
type input "*****"
click at [896, 269] on select "**********" at bounding box center [831, 252] width 157 height 33
select select "**"
click at [753, 257] on select "**********" at bounding box center [831, 252] width 157 height 33
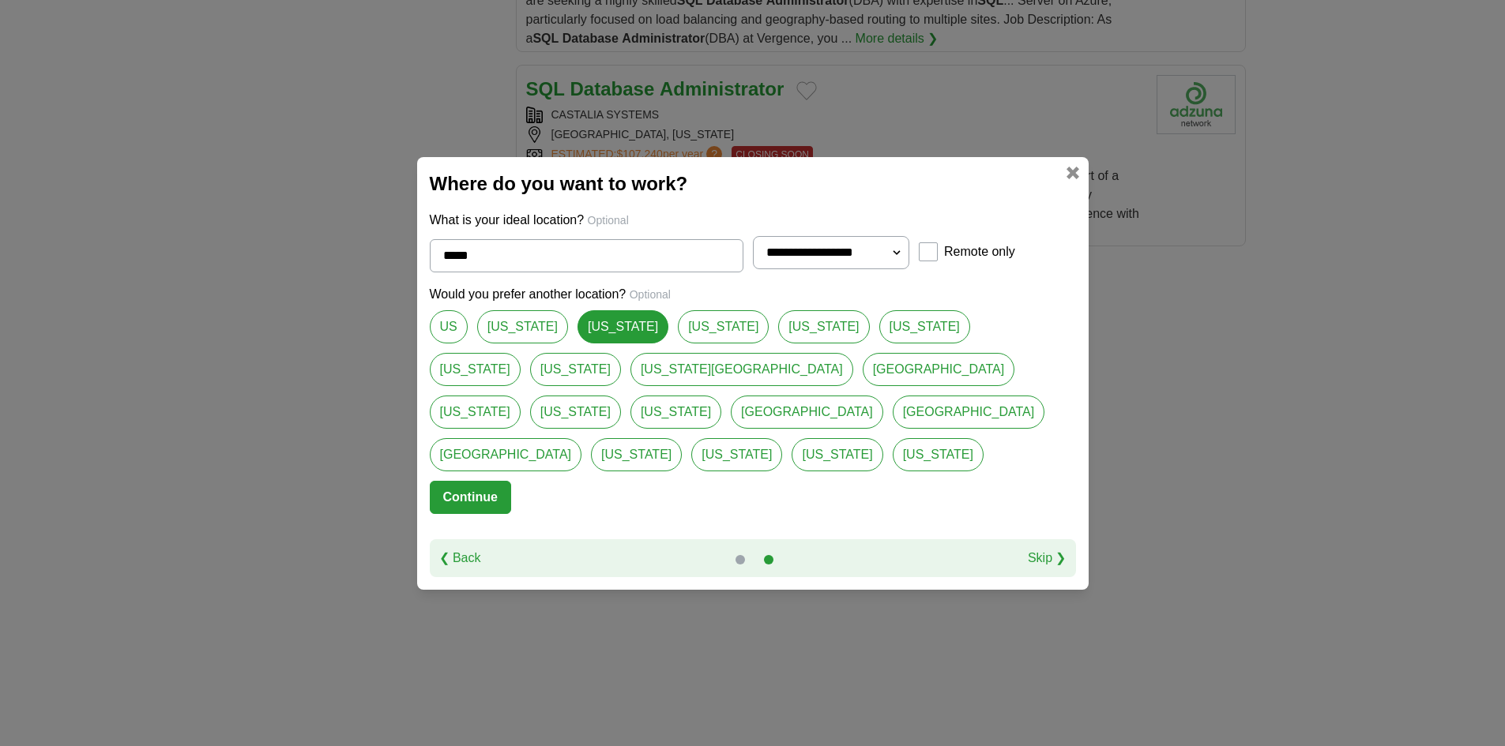
click at [678, 344] on link "Virginia" at bounding box center [723, 326] width 91 height 33
click at [621, 353] on link "Maryland" at bounding box center [575, 369] width 91 height 33
click at [601, 344] on link "[US_STATE]" at bounding box center [622, 326] width 91 height 33
type input "*****"
click at [485, 481] on button "Continue" at bounding box center [470, 497] width 81 height 33
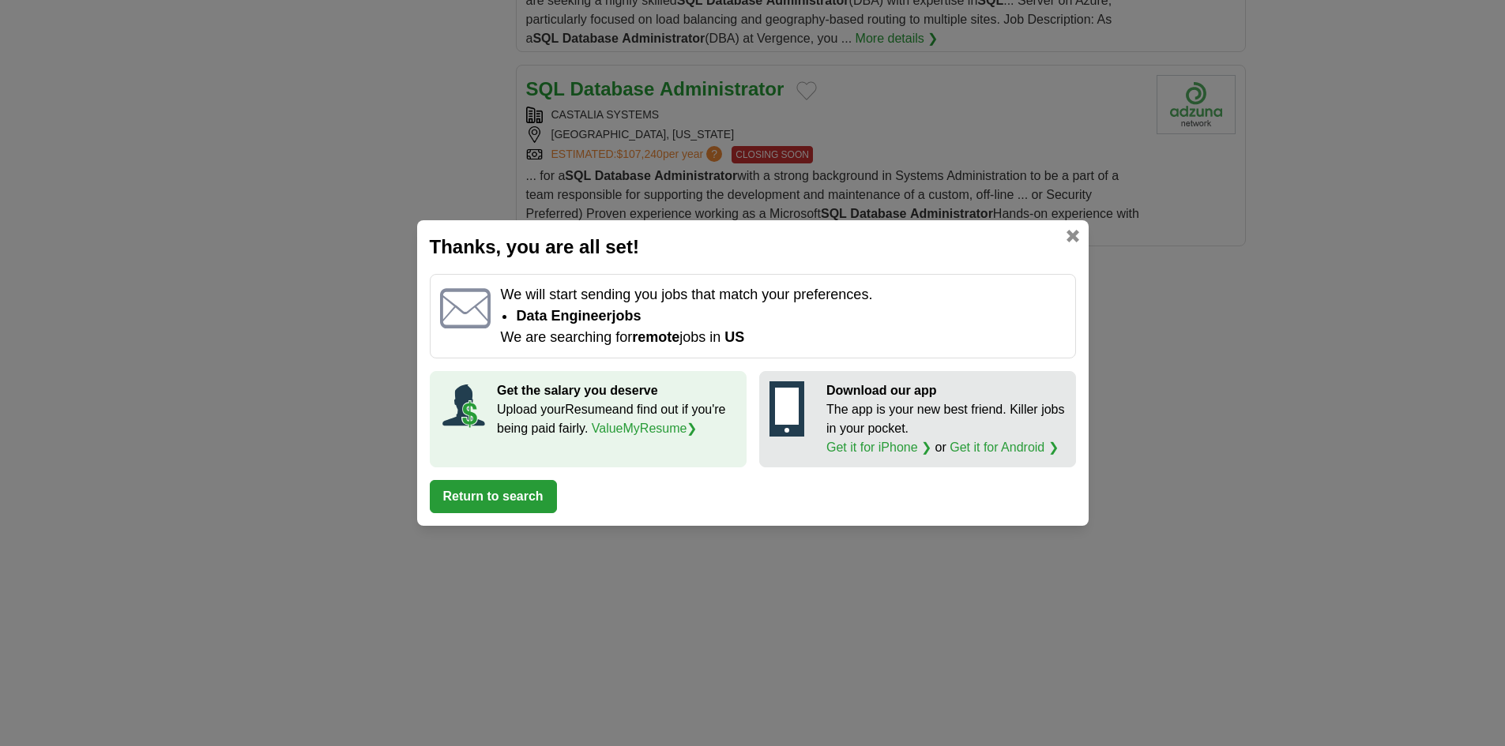
click at [526, 507] on button "Return to search" at bounding box center [493, 496] width 127 height 33
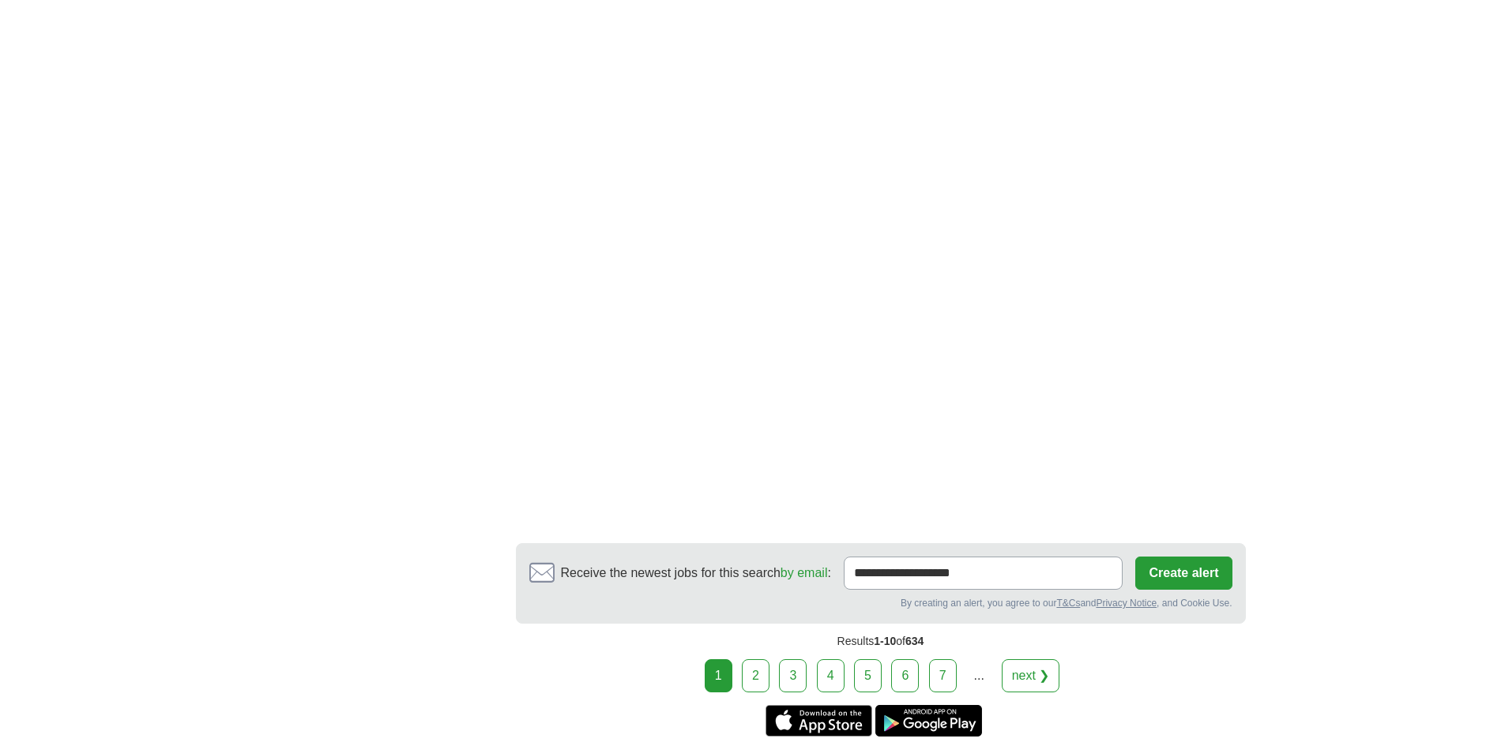
scroll to position [2288, 0]
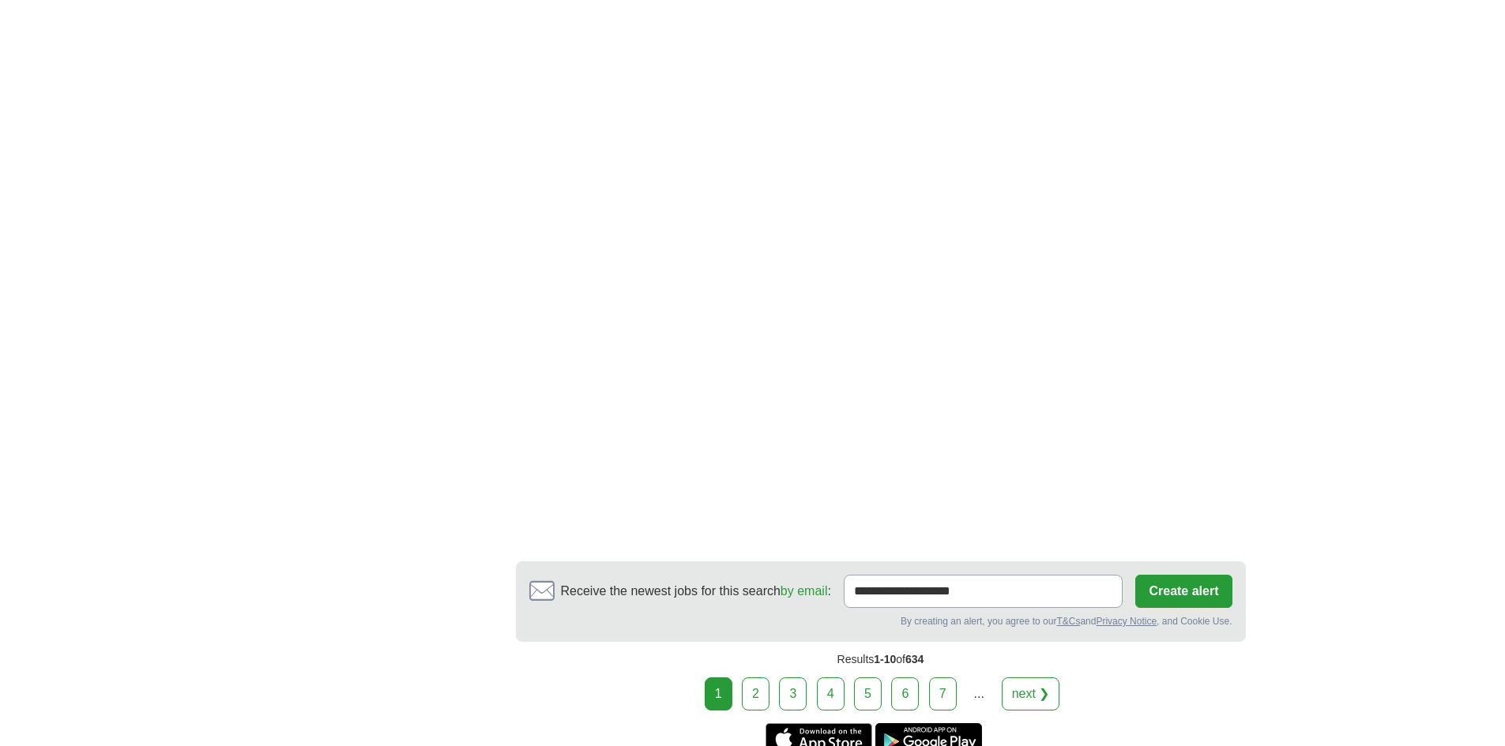
click at [764, 678] on link "2" at bounding box center [756, 694] width 28 height 33
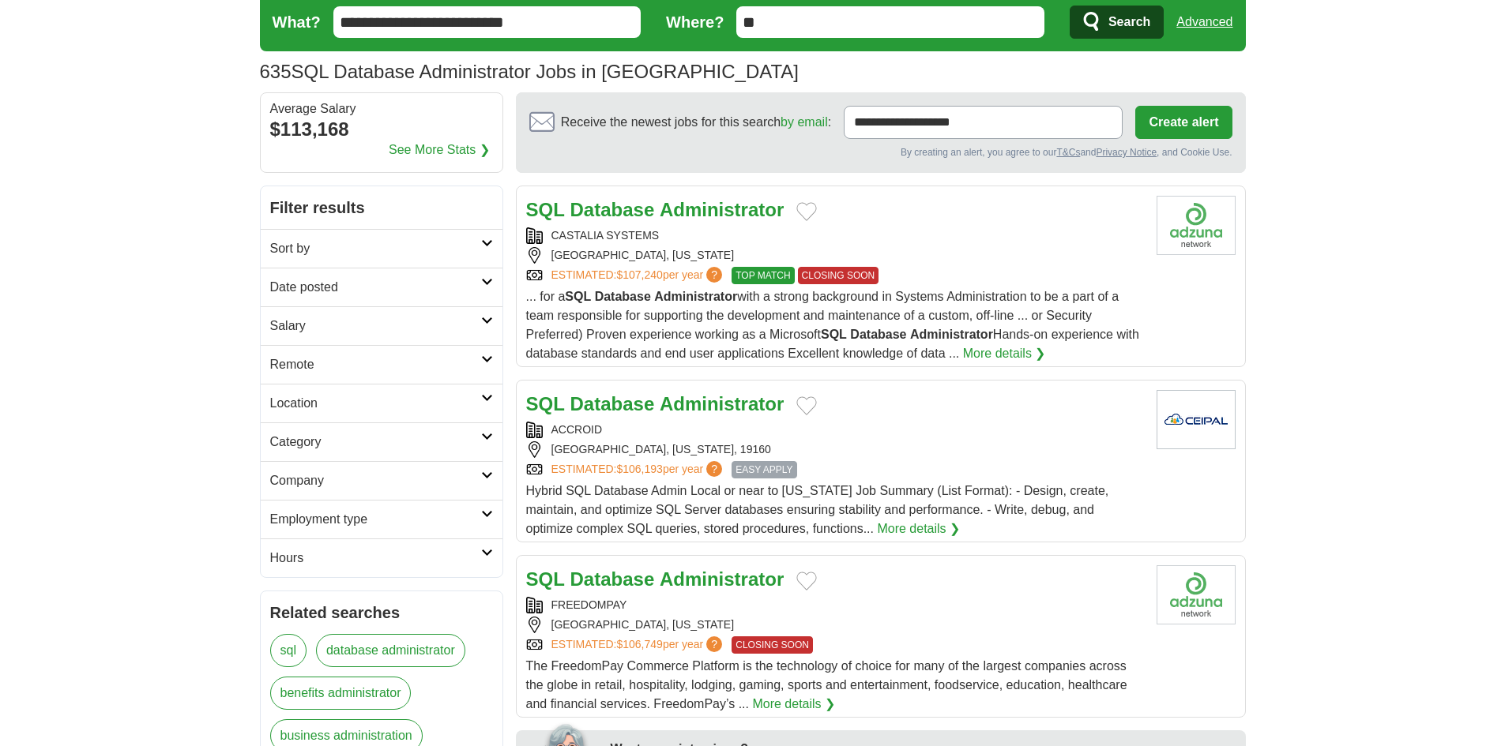
scroll to position [52, 0]
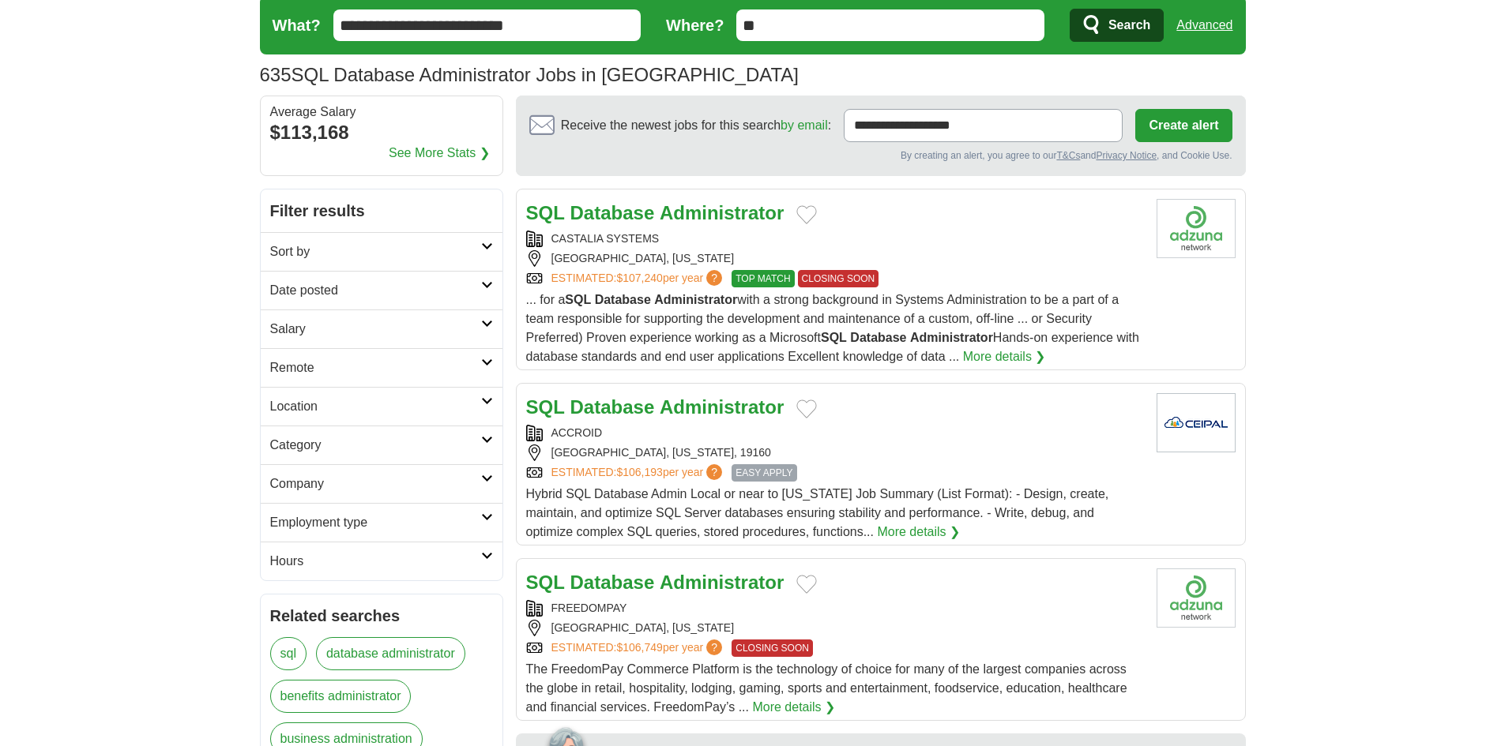
click at [492, 290] on link "Date posted" at bounding box center [382, 290] width 242 height 39
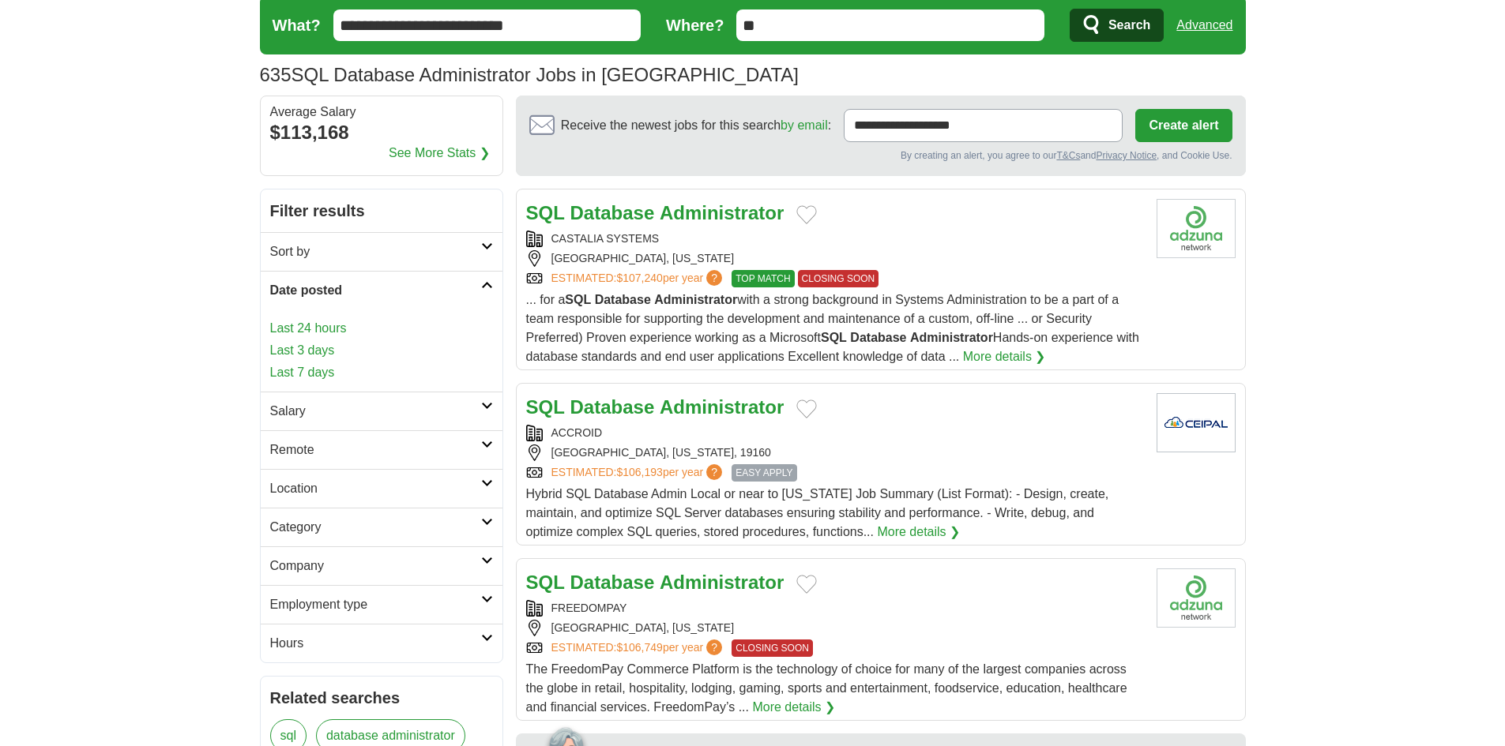
click at [314, 376] on link "Last 7 days" at bounding box center [381, 372] width 223 height 19
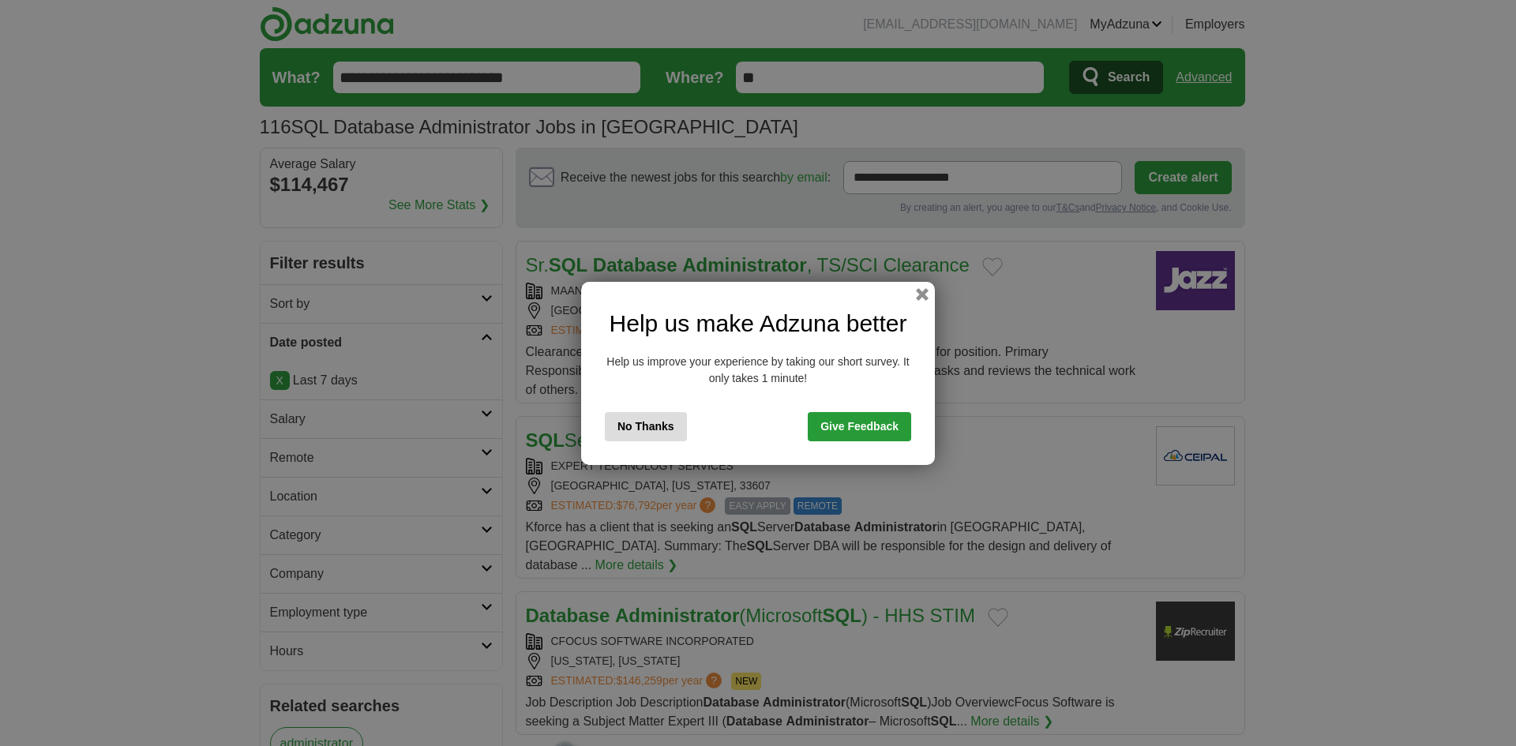
click at [625, 416] on button "No Thanks" at bounding box center [646, 426] width 82 height 29
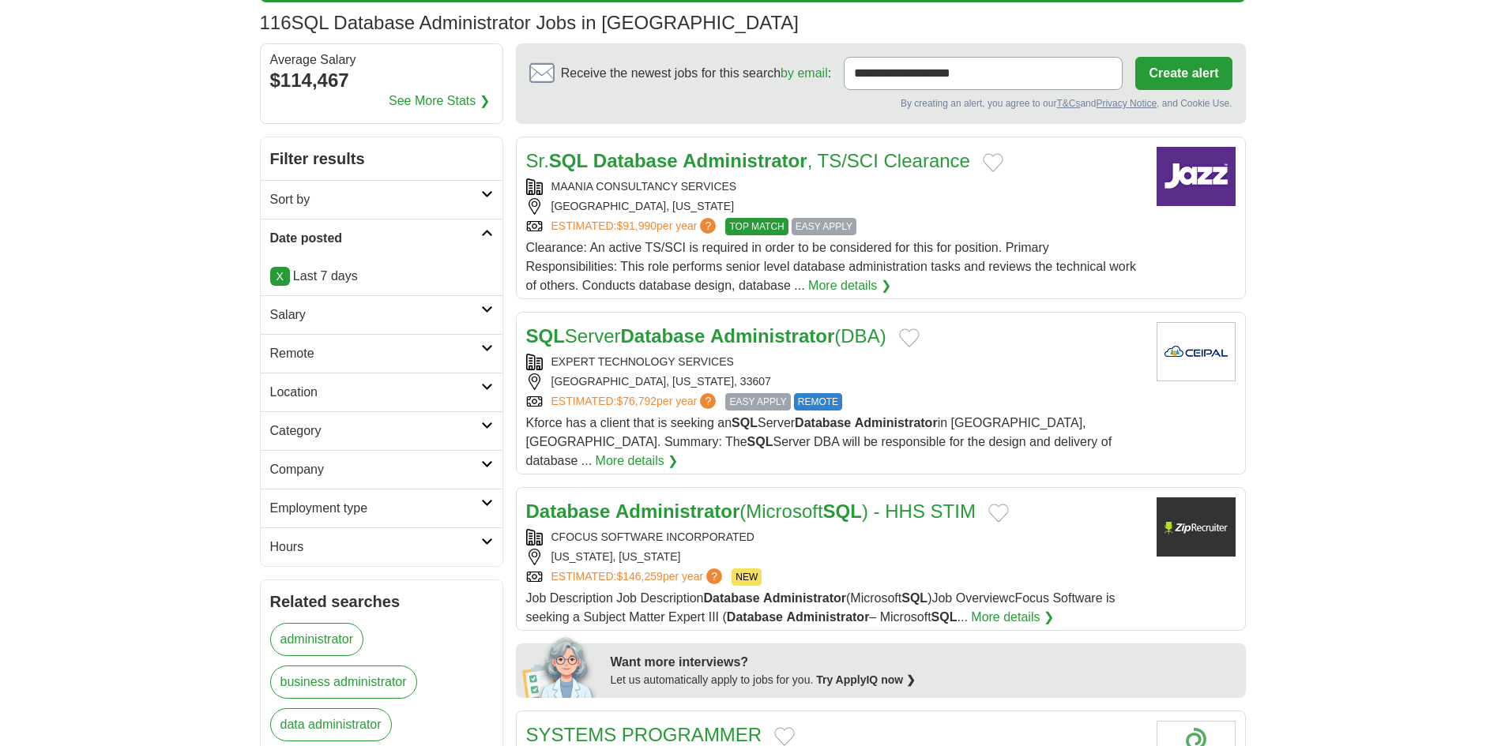
scroll to position [105, 0]
click at [489, 350] on icon at bounding box center [487, 348] width 12 height 8
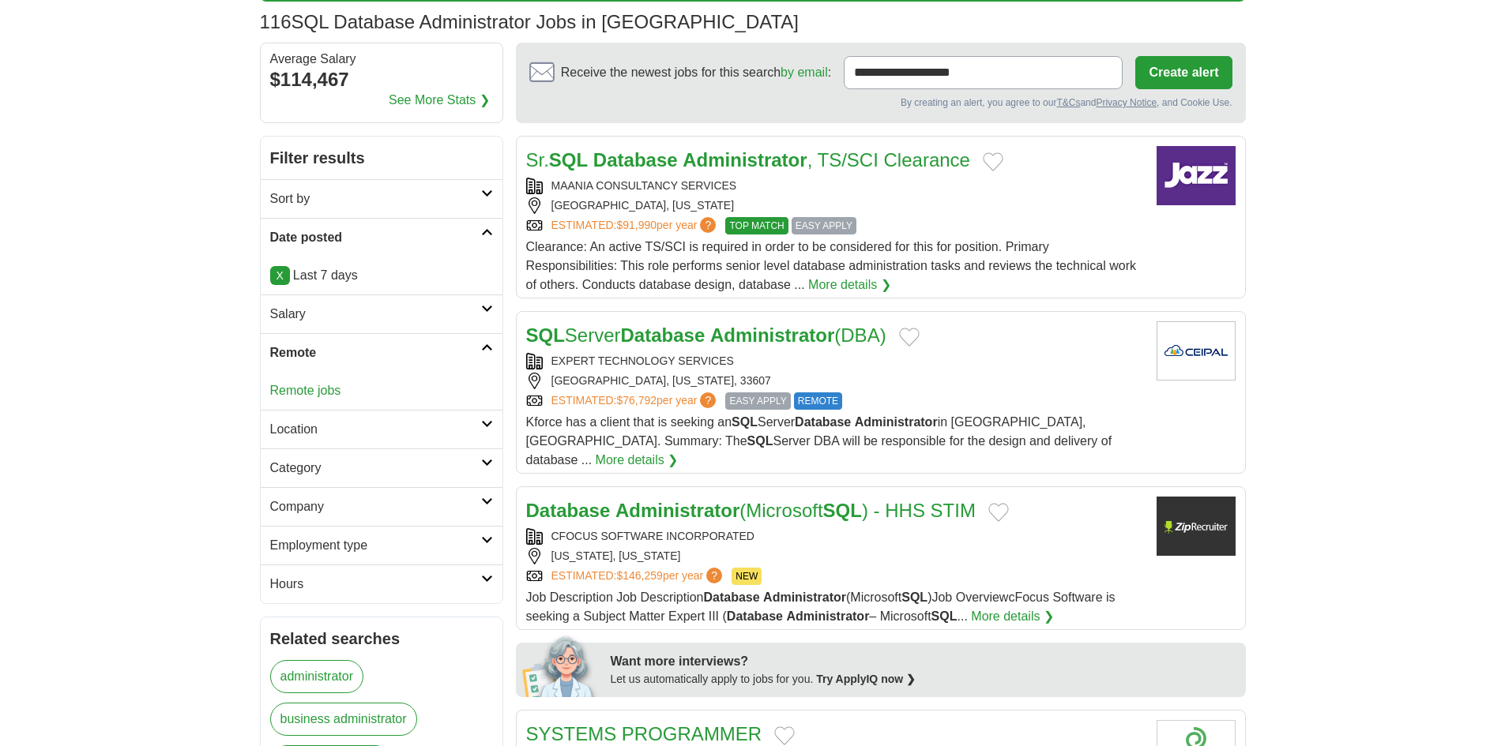
click at [344, 395] on div "Remote jobs" at bounding box center [382, 391] width 242 height 38
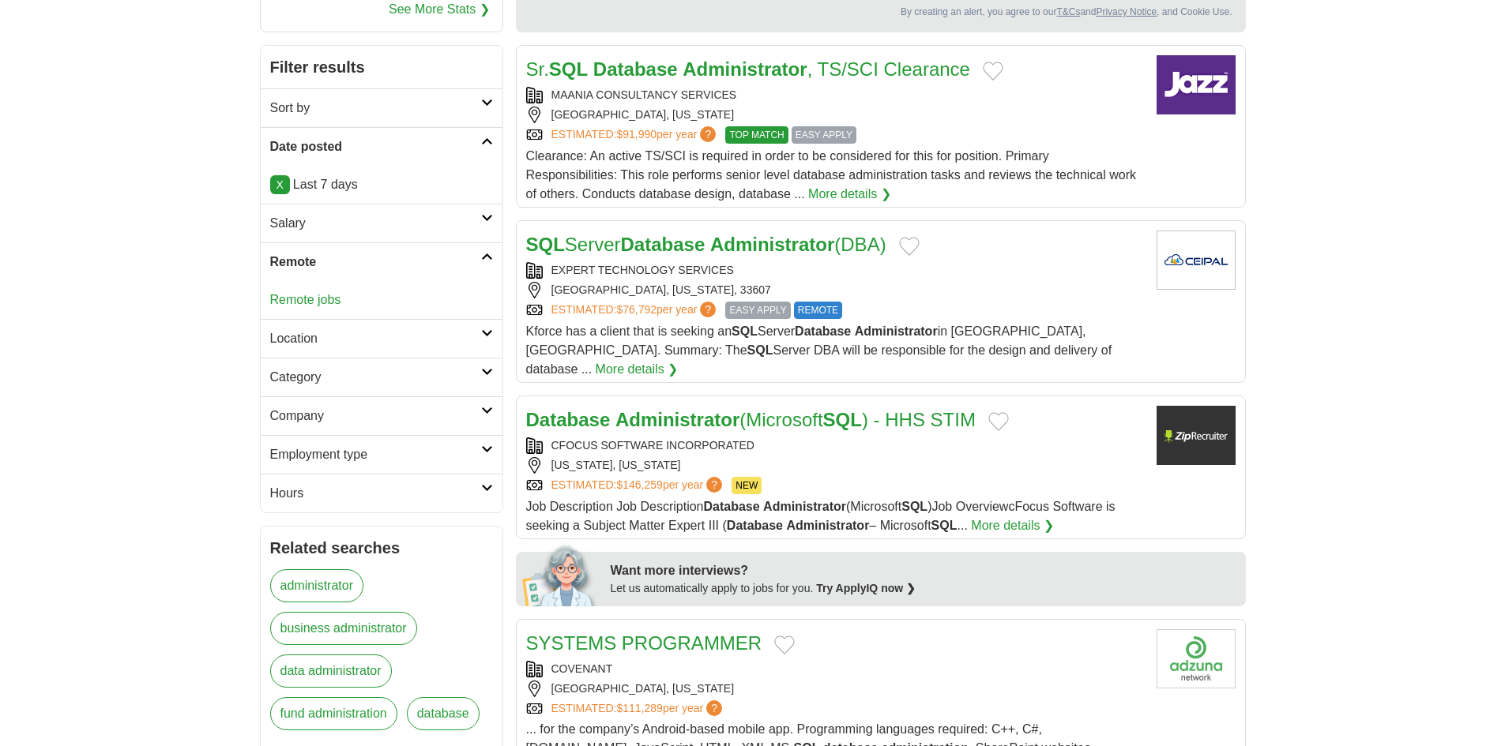
scroll to position [184, 0]
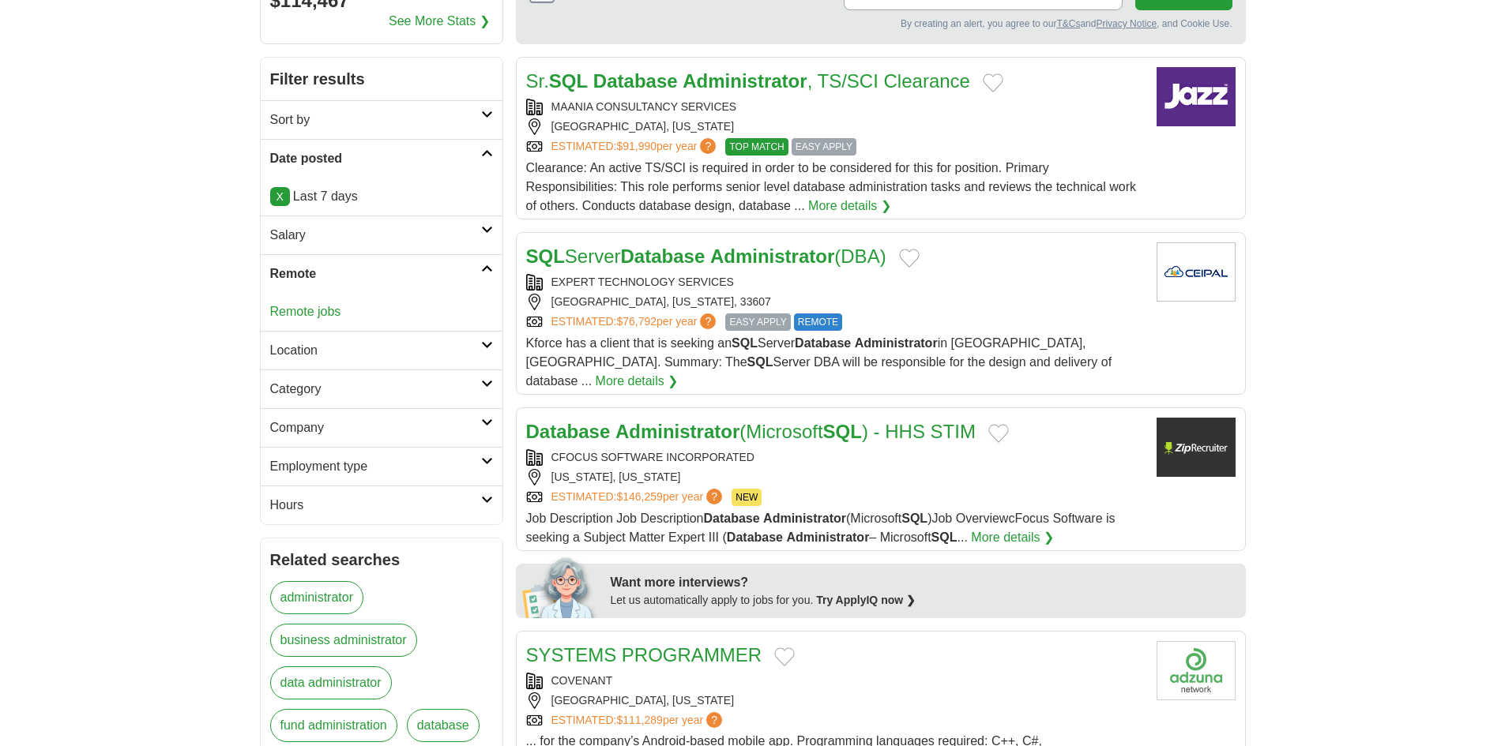
click at [479, 387] on h2 "Category" at bounding box center [375, 389] width 211 height 19
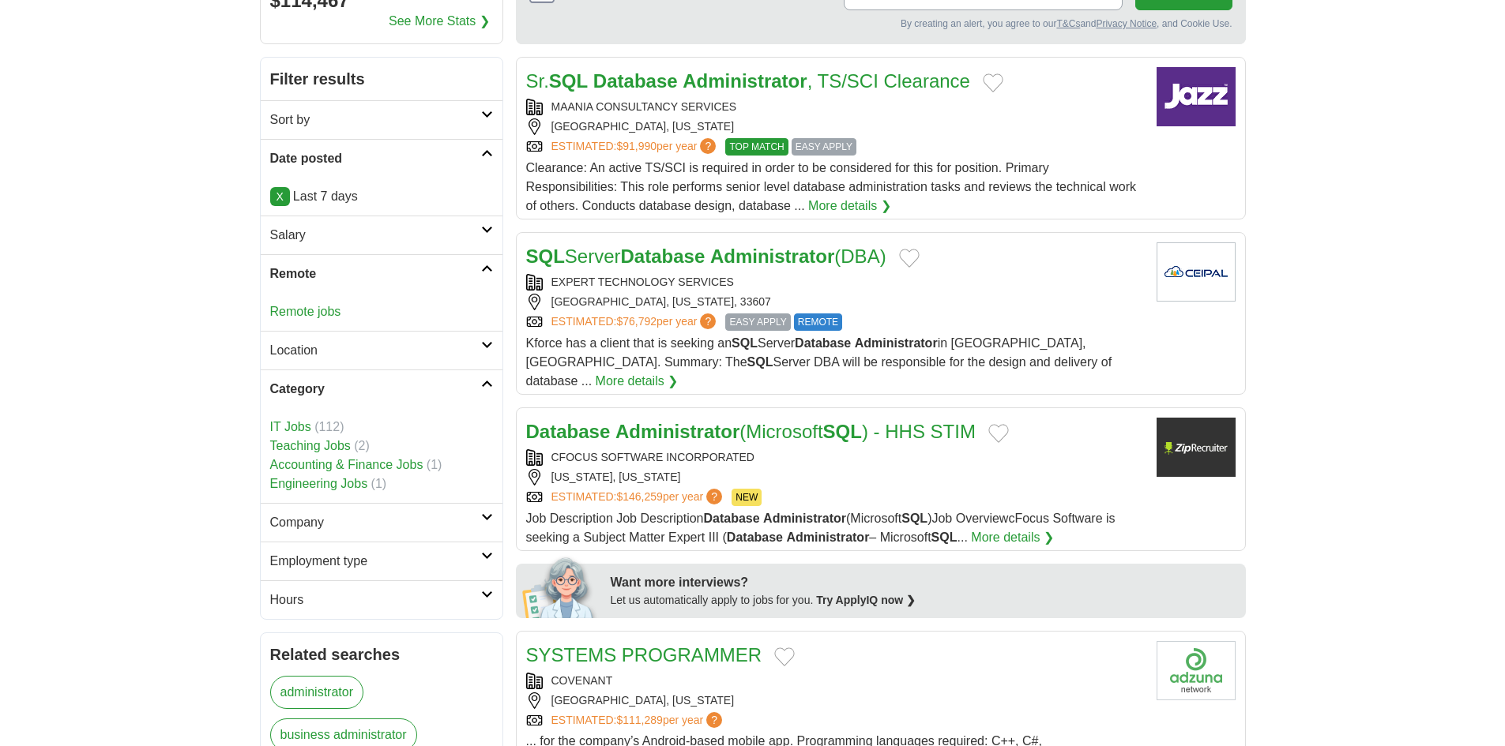
click at [479, 387] on h2 "Category" at bounding box center [375, 389] width 211 height 19
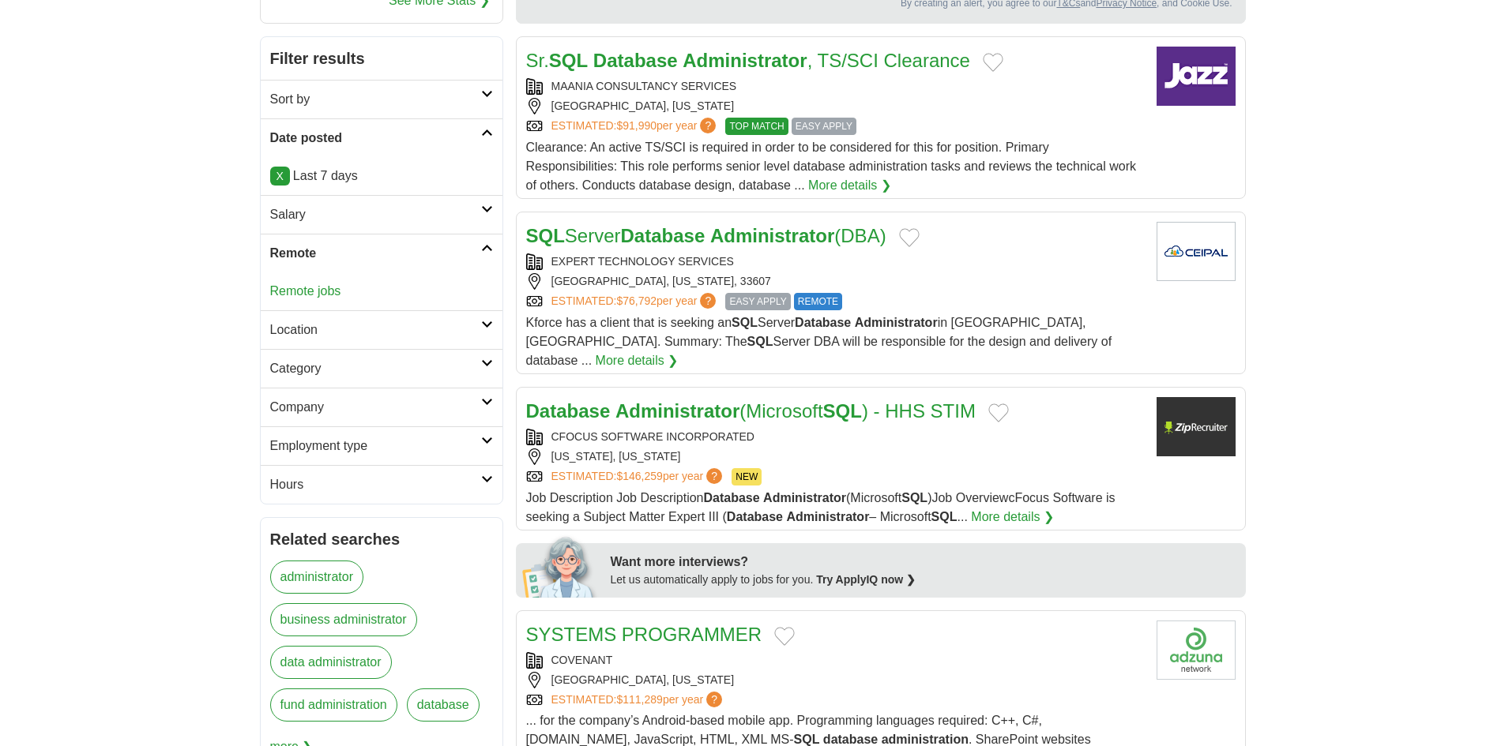
scroll to position [290, 0]
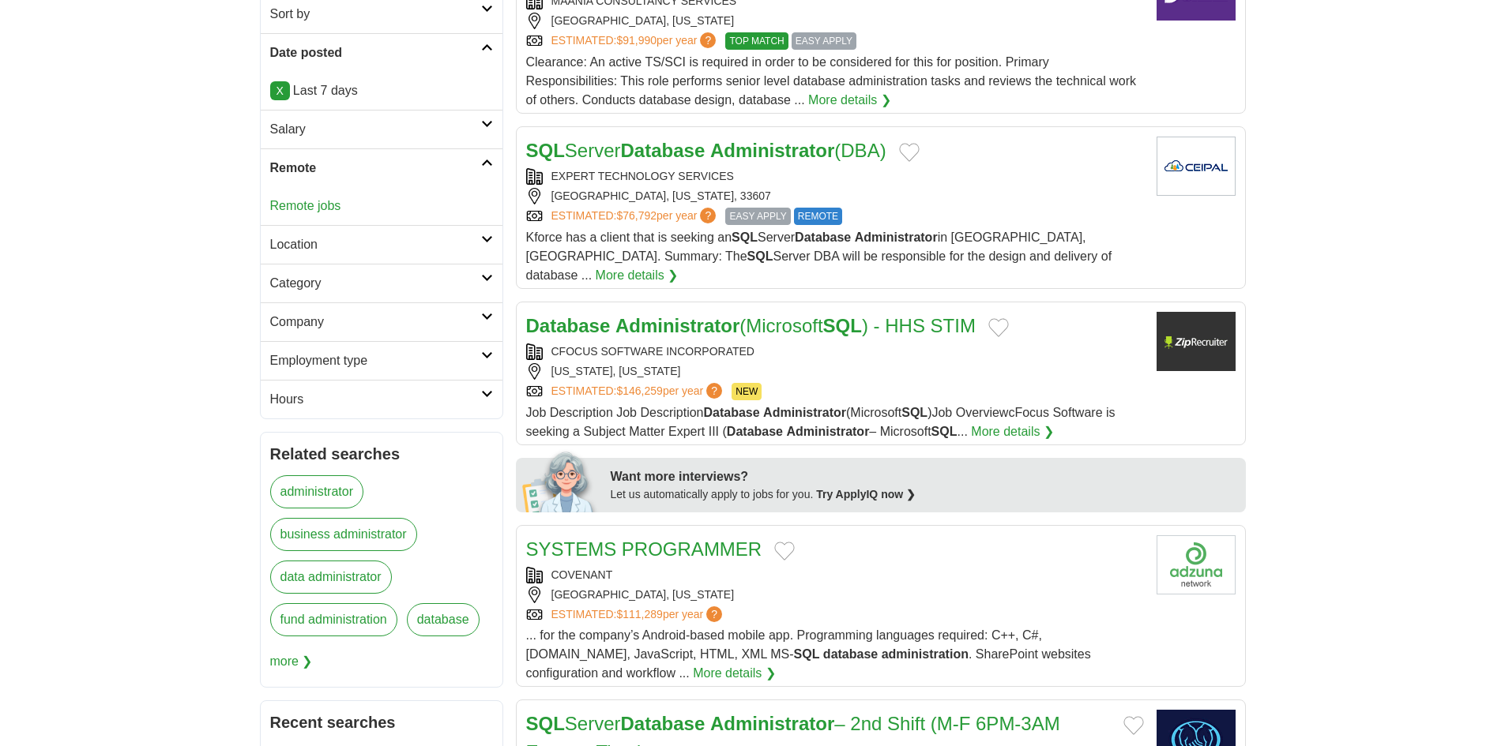
click at [476, 371] on link "Employment type" at bounding box center [382, 360] width 242 height 39
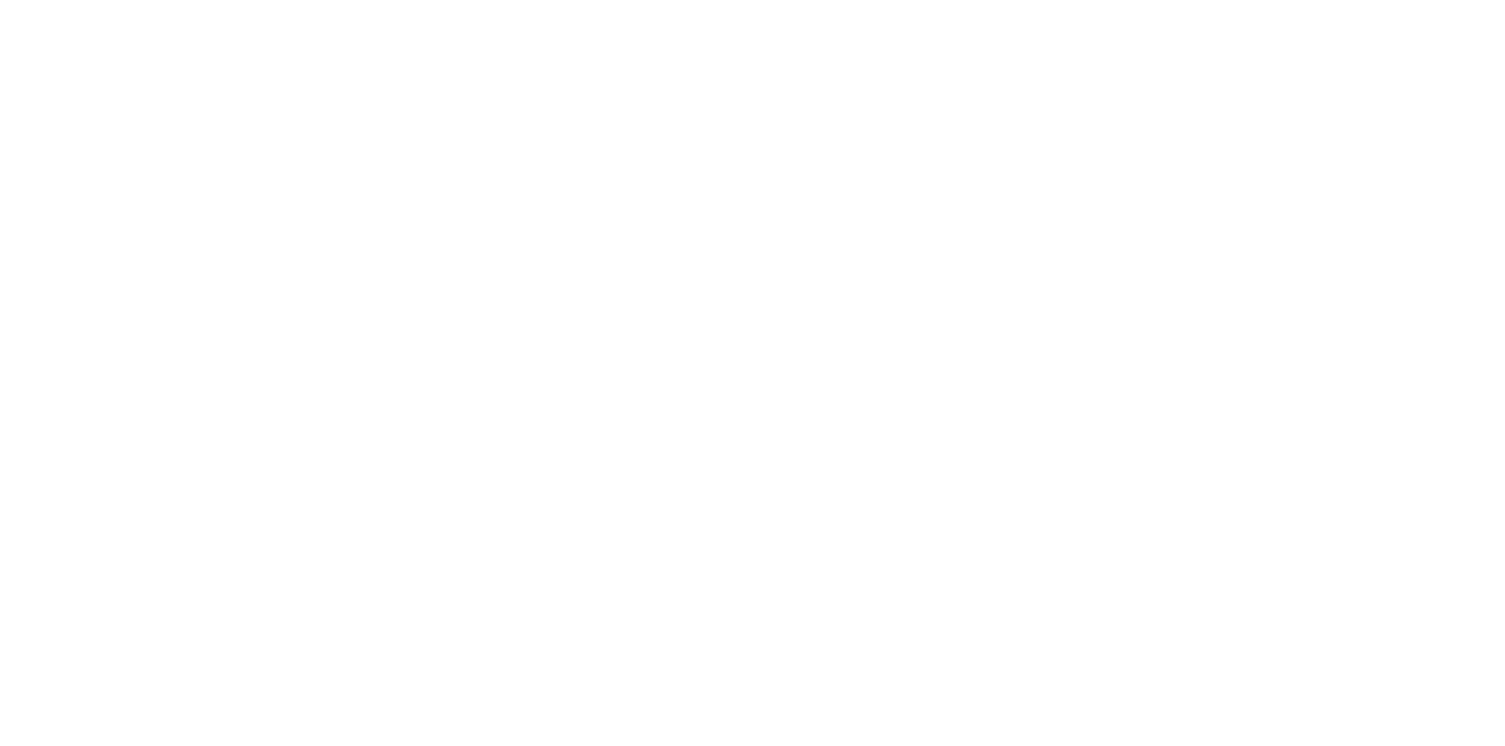
scroll to position [2644, 0]
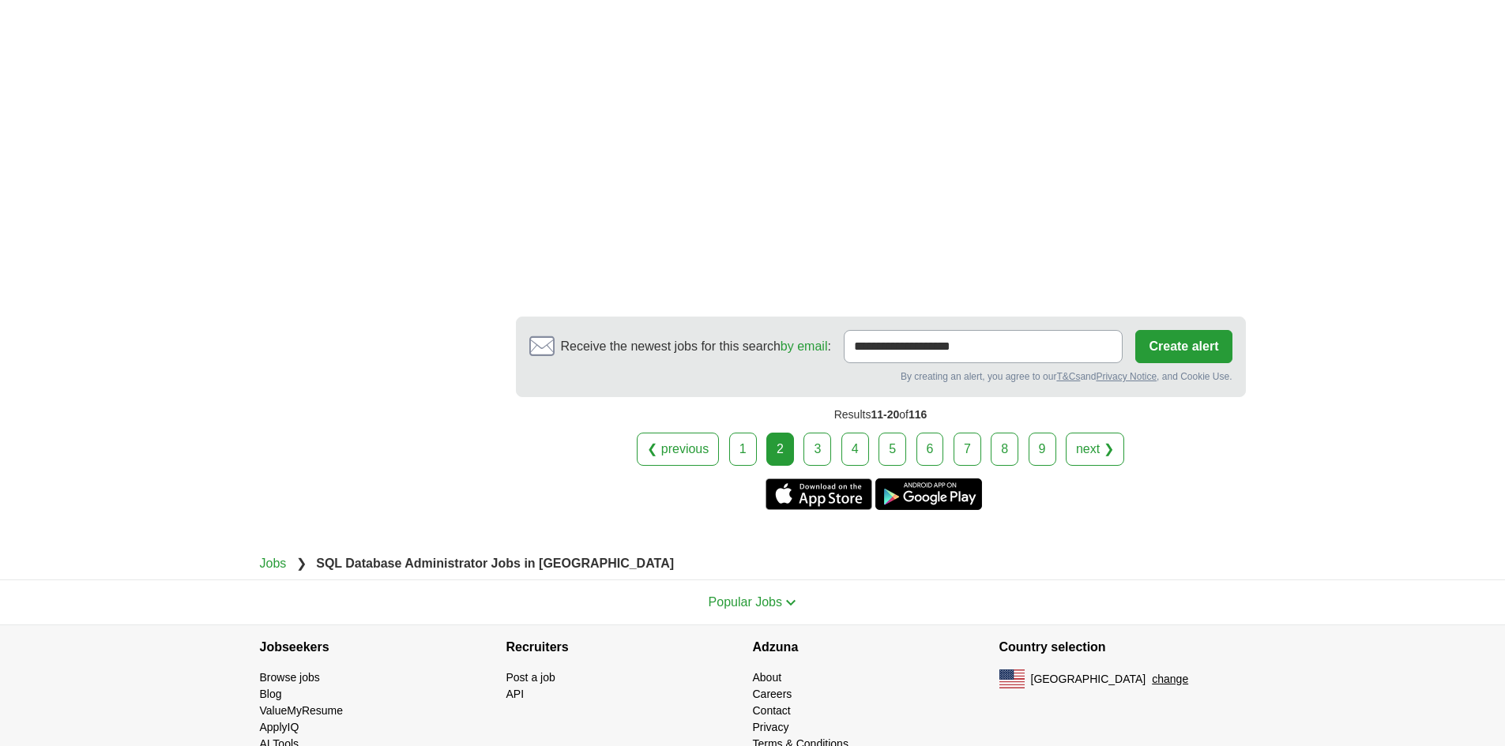
click at [742, 433] on link "1" at bounding box center [743, 449] width 28 height 33
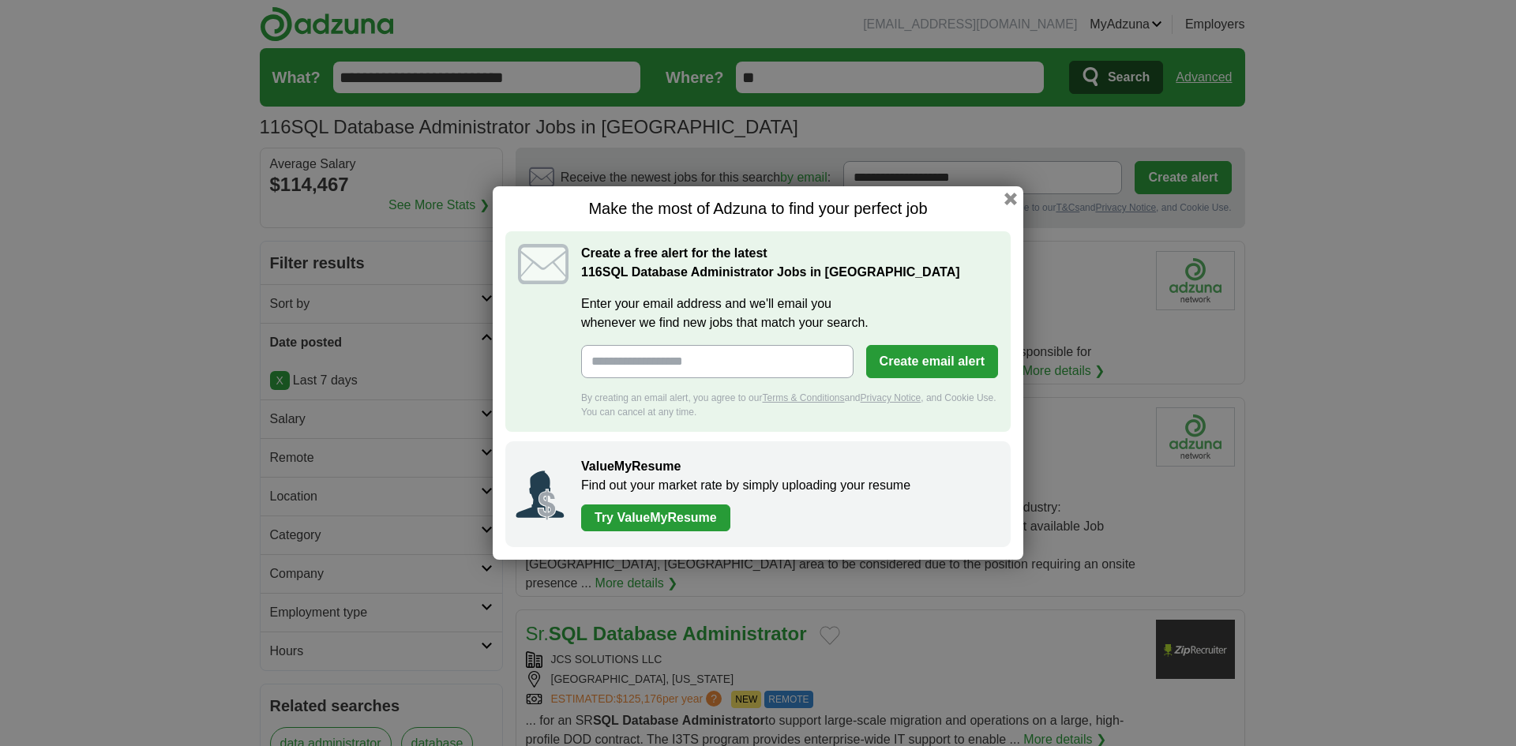
click at [801, 369] on input "Enter your email address and we'll email you whenever we find new jobs that mat…" at bounding box center [717, 361] width 272 height 33
type input "**********"
click at [934, 365] on button "Create email alert" at bounding box center [932, 361] width 132 height 33
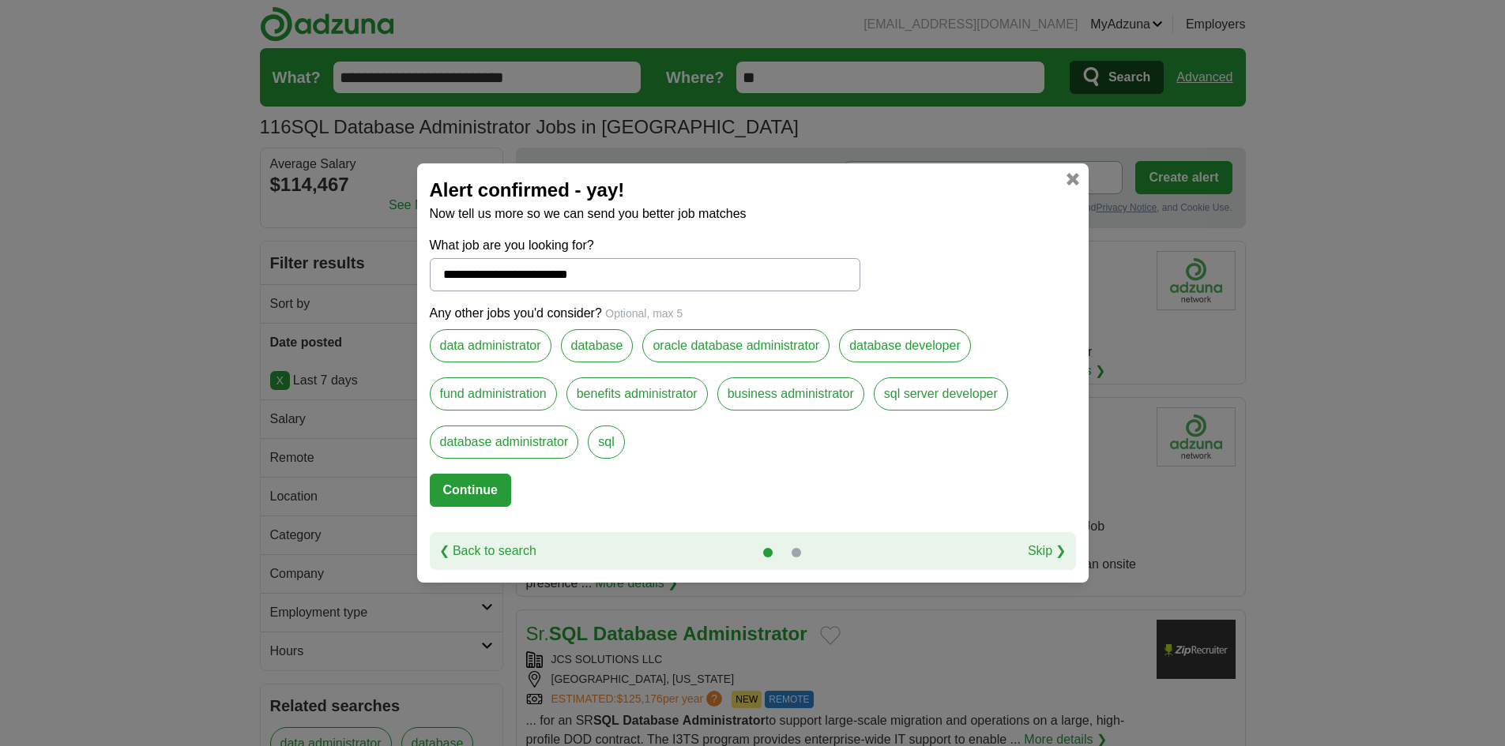
click at [473, 276] on input "**********" at bounding box center [645, 274] width 430 height 33
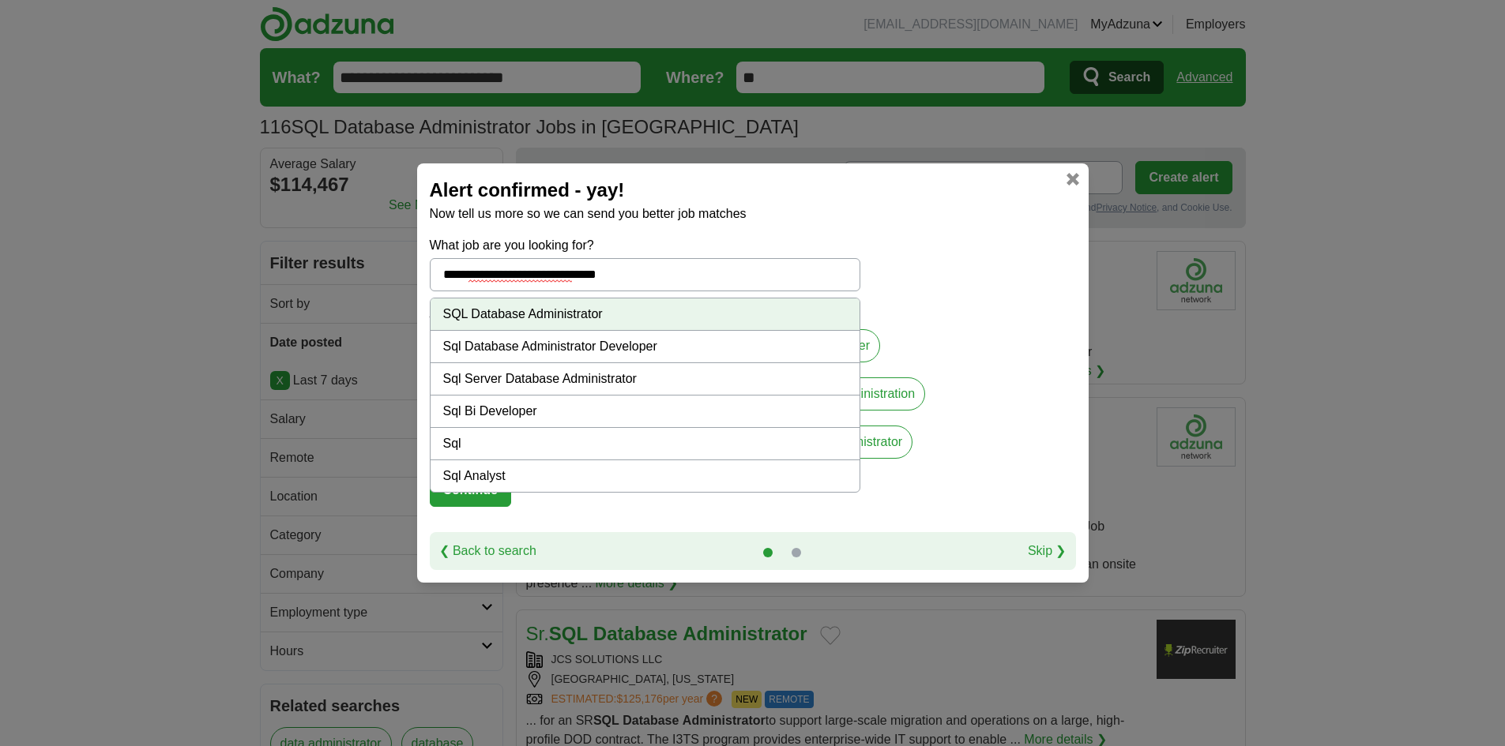
click at [558, 373] on li "Sql Server Database Administrator" at bounding box center [644, 379] width 429 height 32
type input "**********"
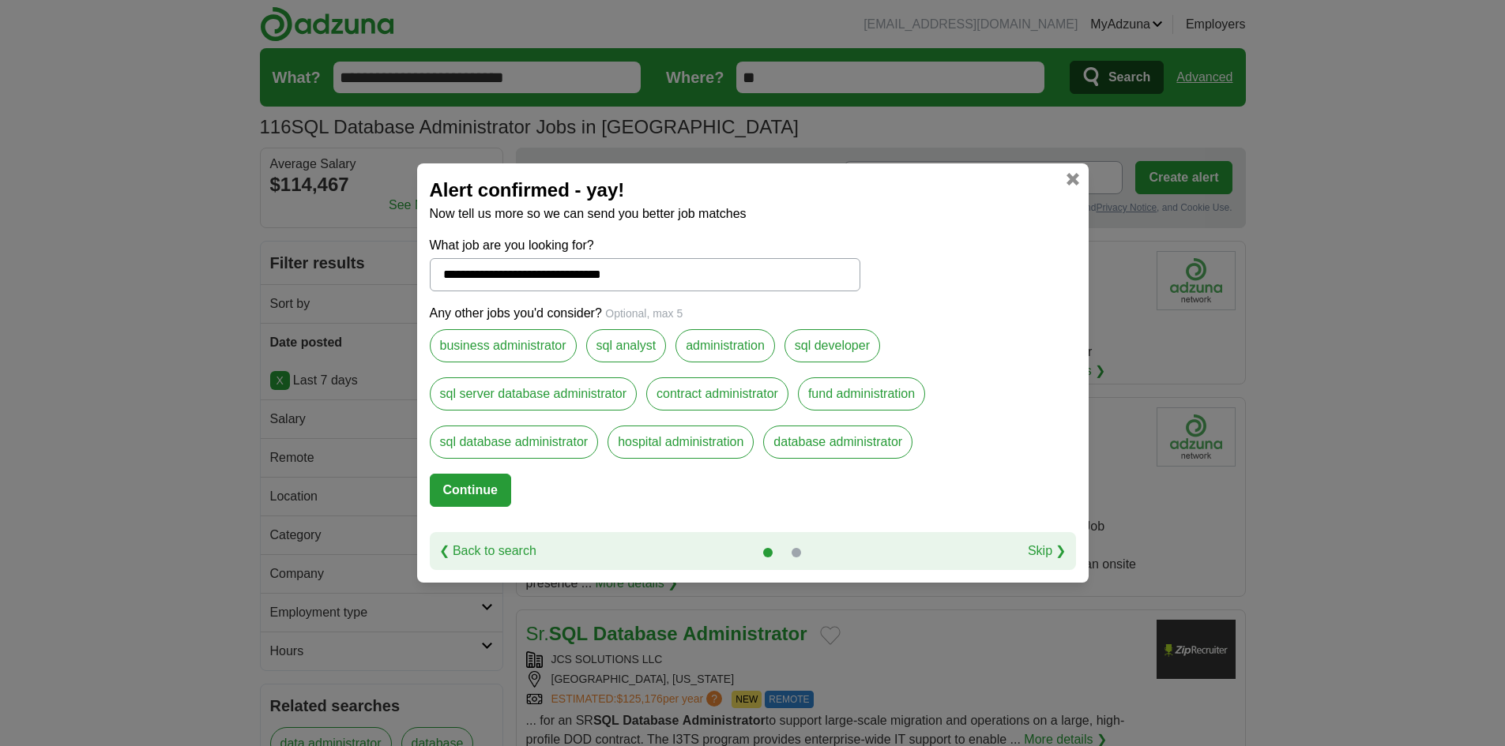
click at [490, 481] on button "Continue" at bounding box center [470, 490] width 81 height 33
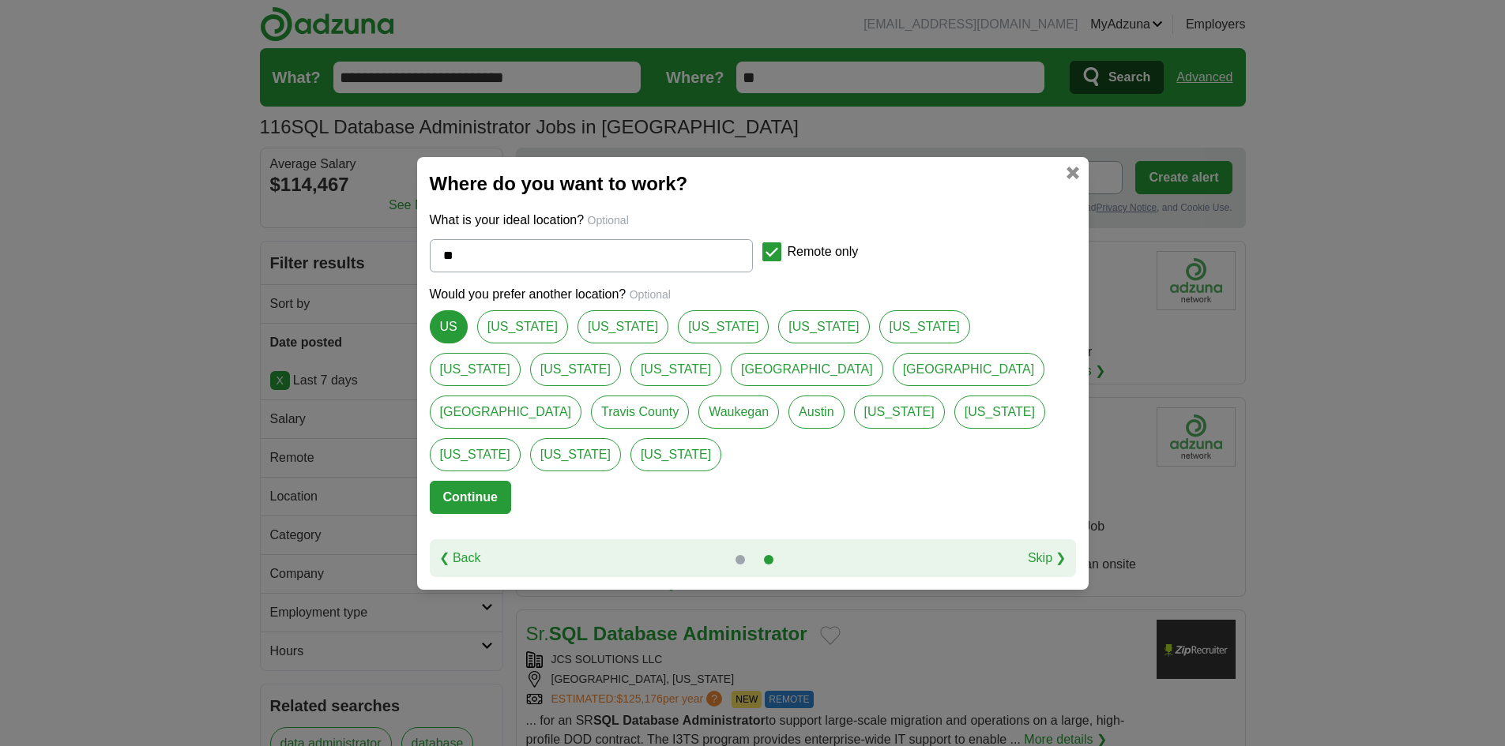
click at [780, 261] on div at bounding box center [771, 251] width 19 height 19
click at [498, 481] on button "Continue" at bounding box center [470, 497] width 81 height 33
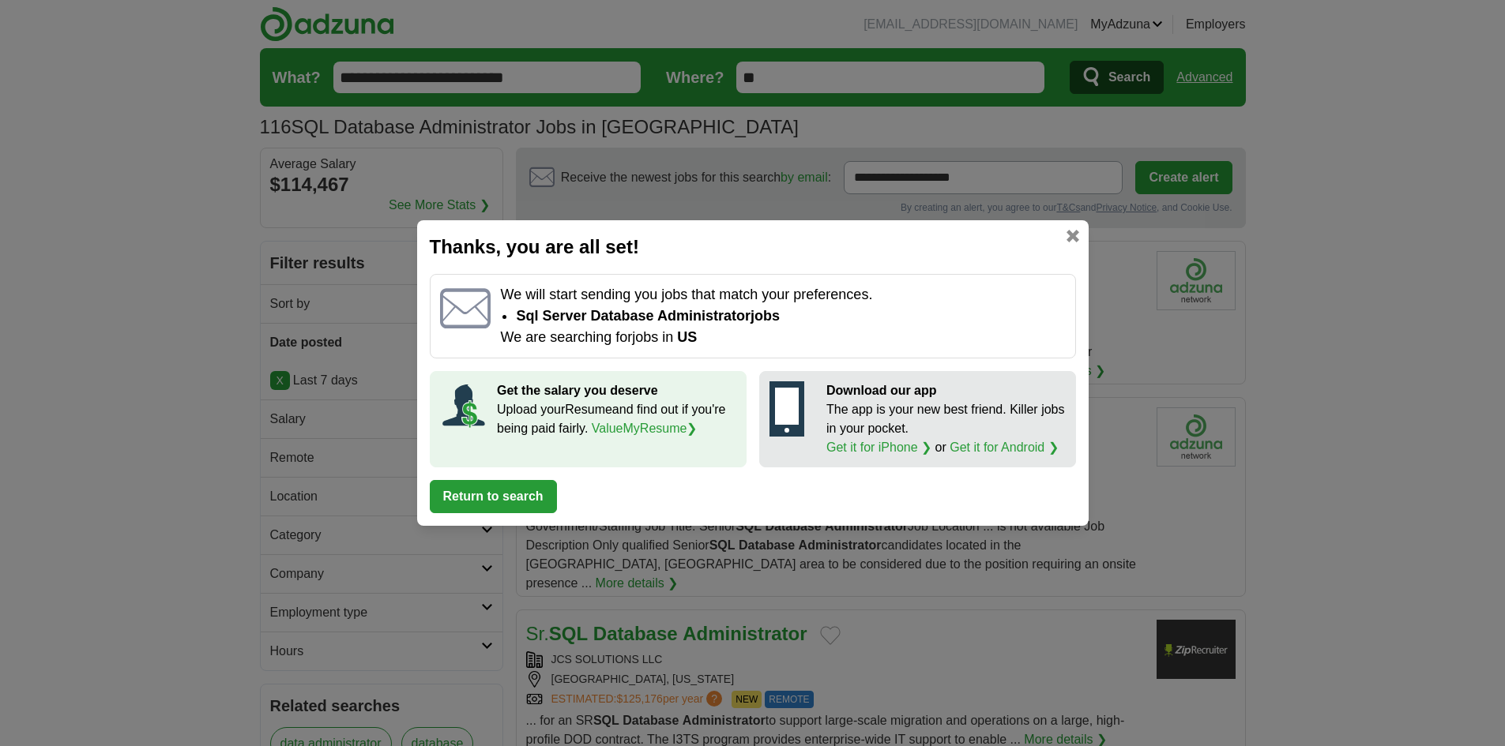
click at [502, 503] on button "Return to search" at bounding box center [493, 496] width 127 height 33
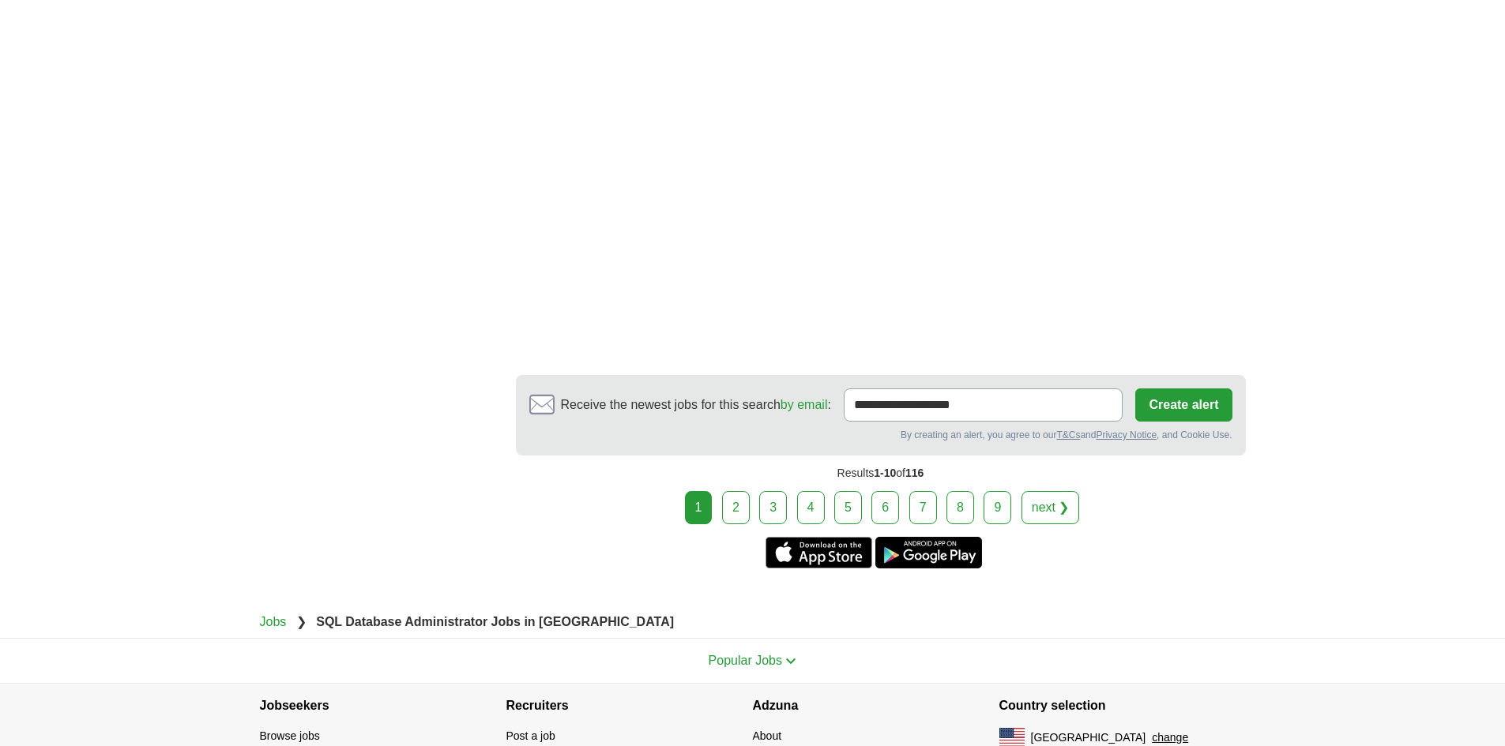
scroll to position [2321, 0]
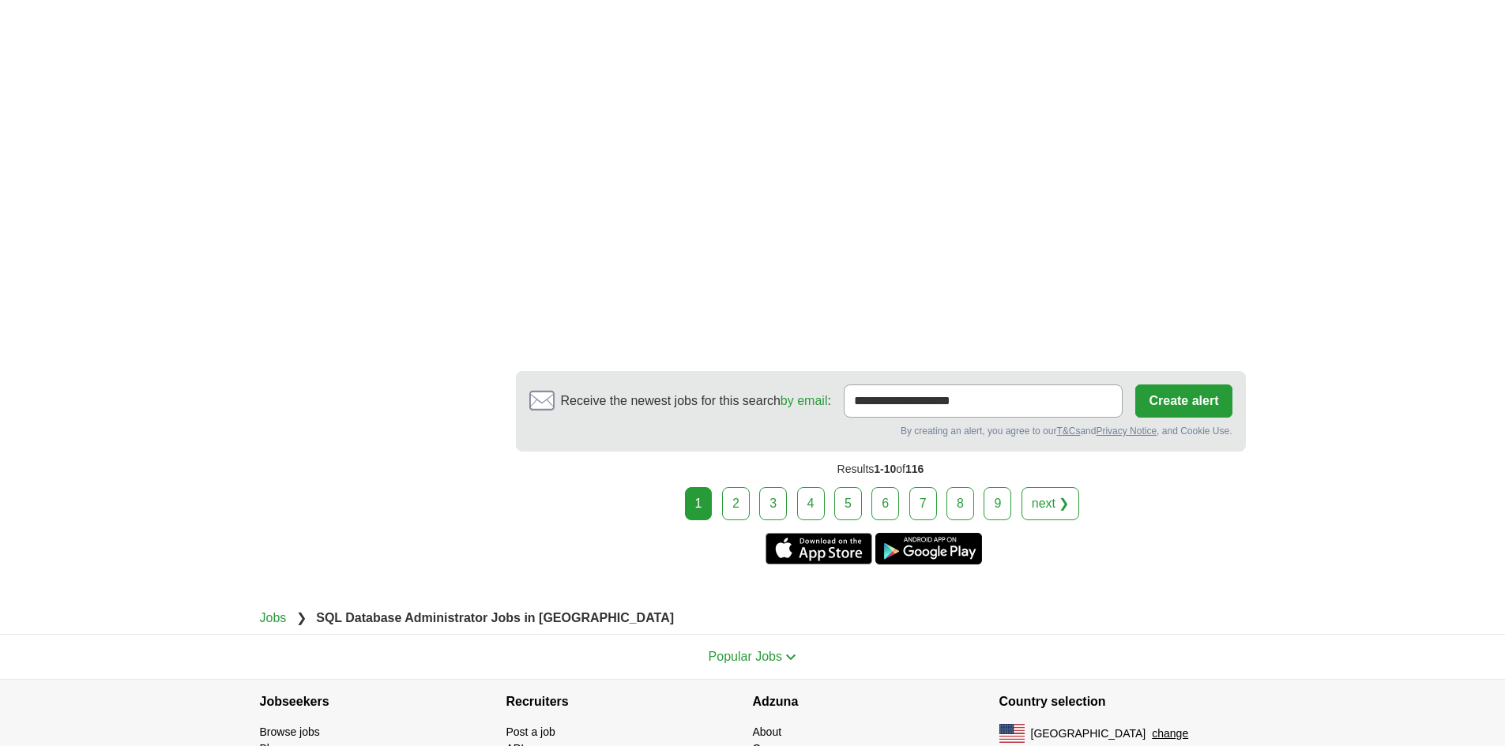
click at [746, 487] on link "2" at bounding box center [736, 503] width 28 height 33
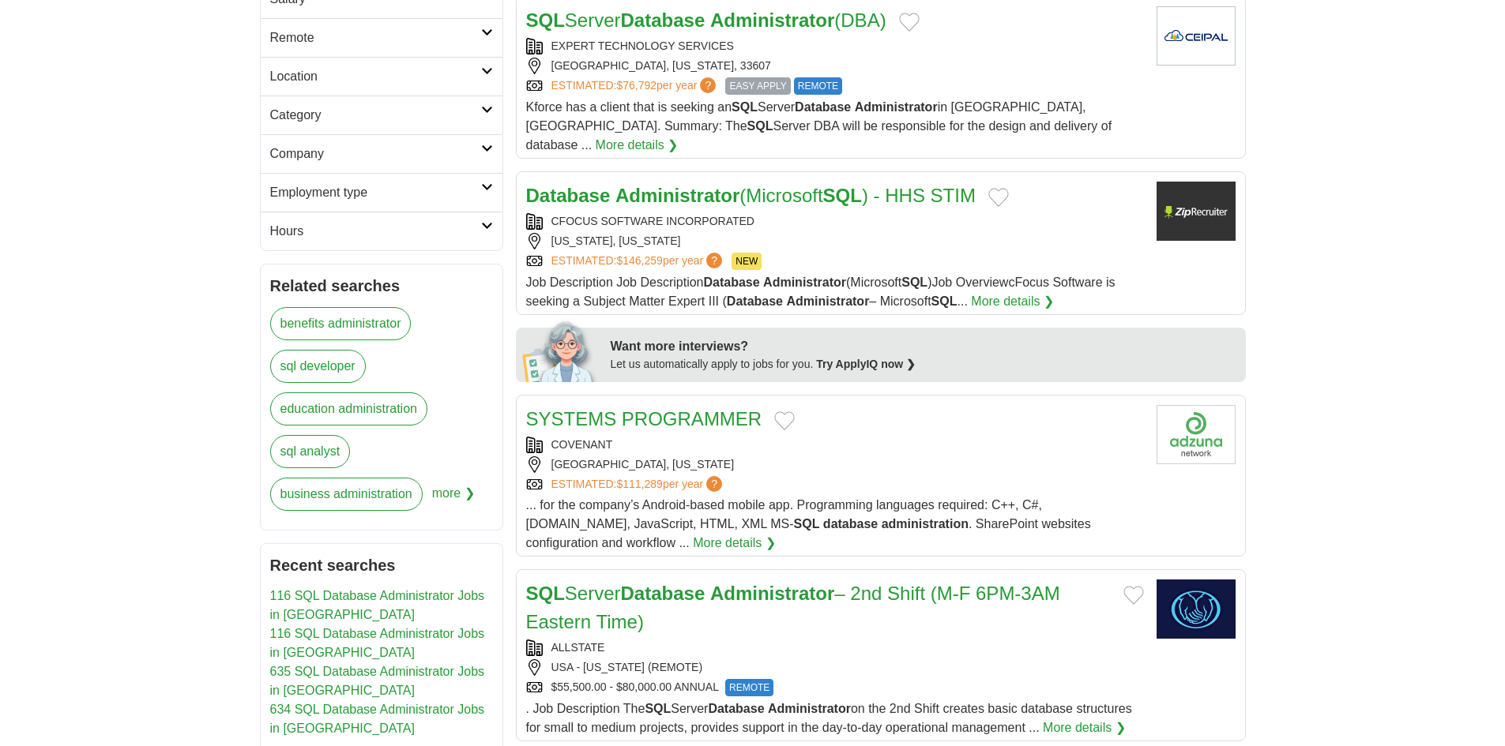
scroll to position [421, 0]
